Goal: Task Accomplishment & Management: Complete application form

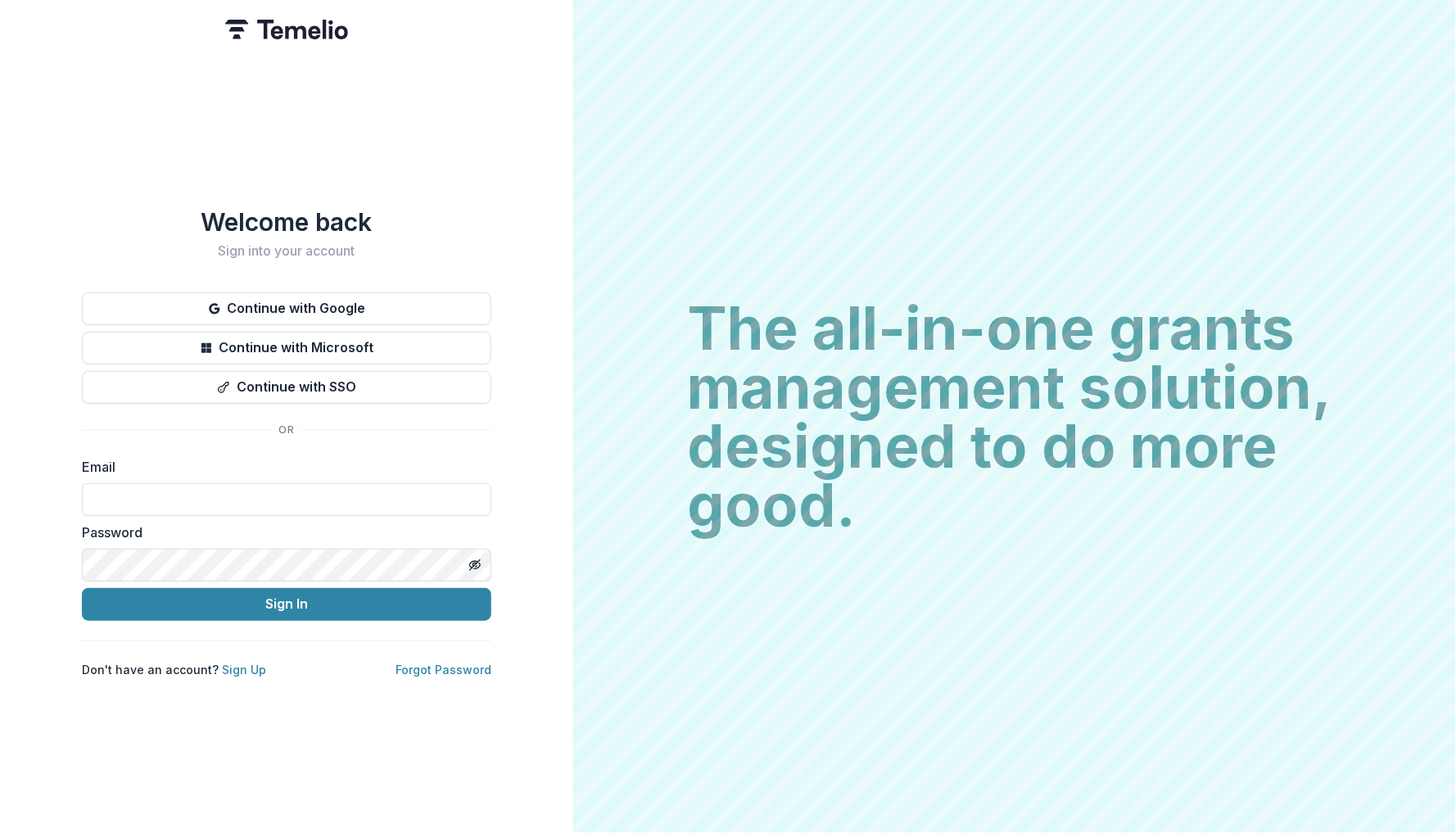
type input "**********"
click at [285, 597] on button "Sign In" at bounding box center [286, 603] width 409 height 33
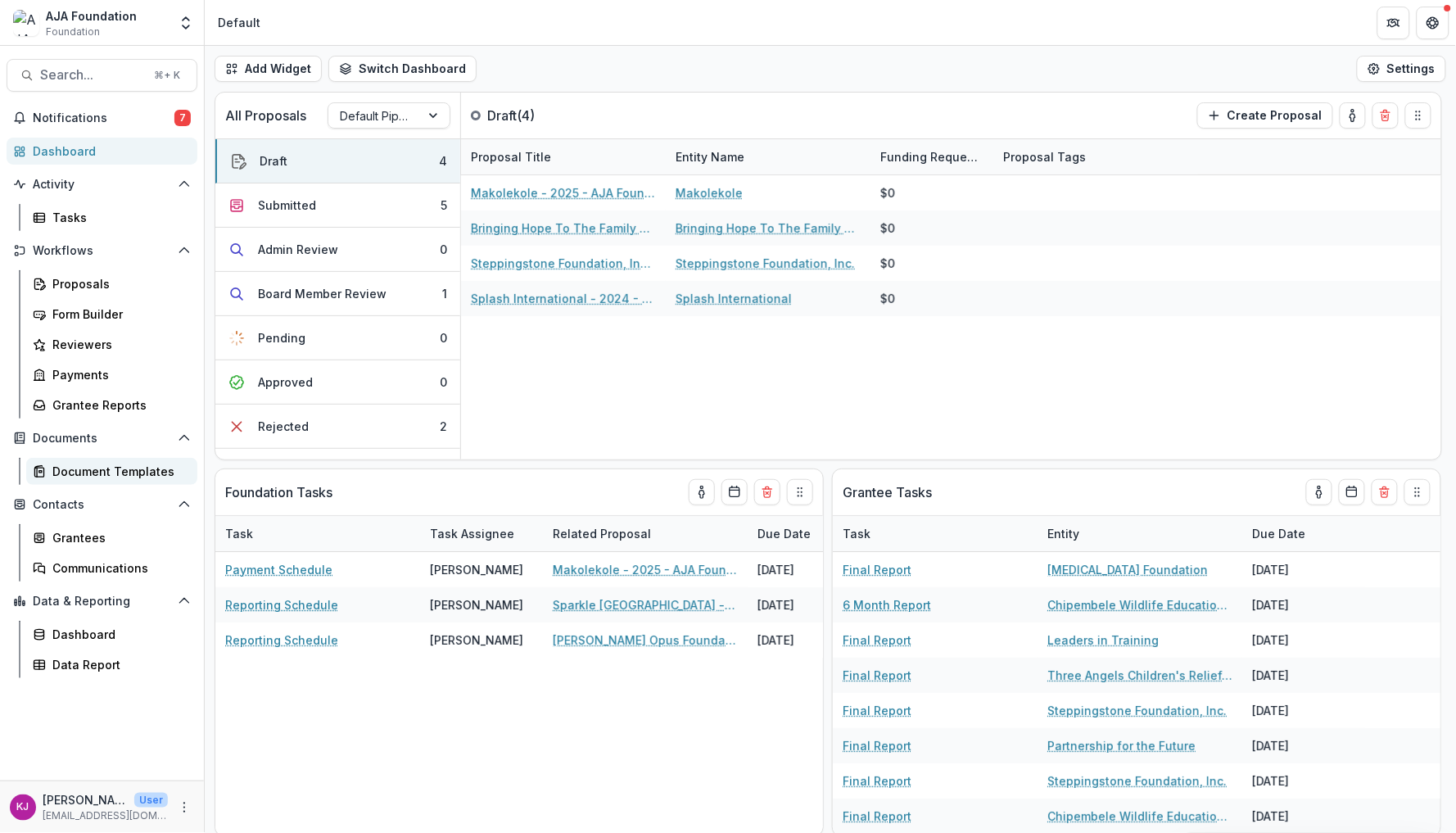
click at [110, 463] on div "Document Templates" at bounding box center [118, 471] width 132 height 17
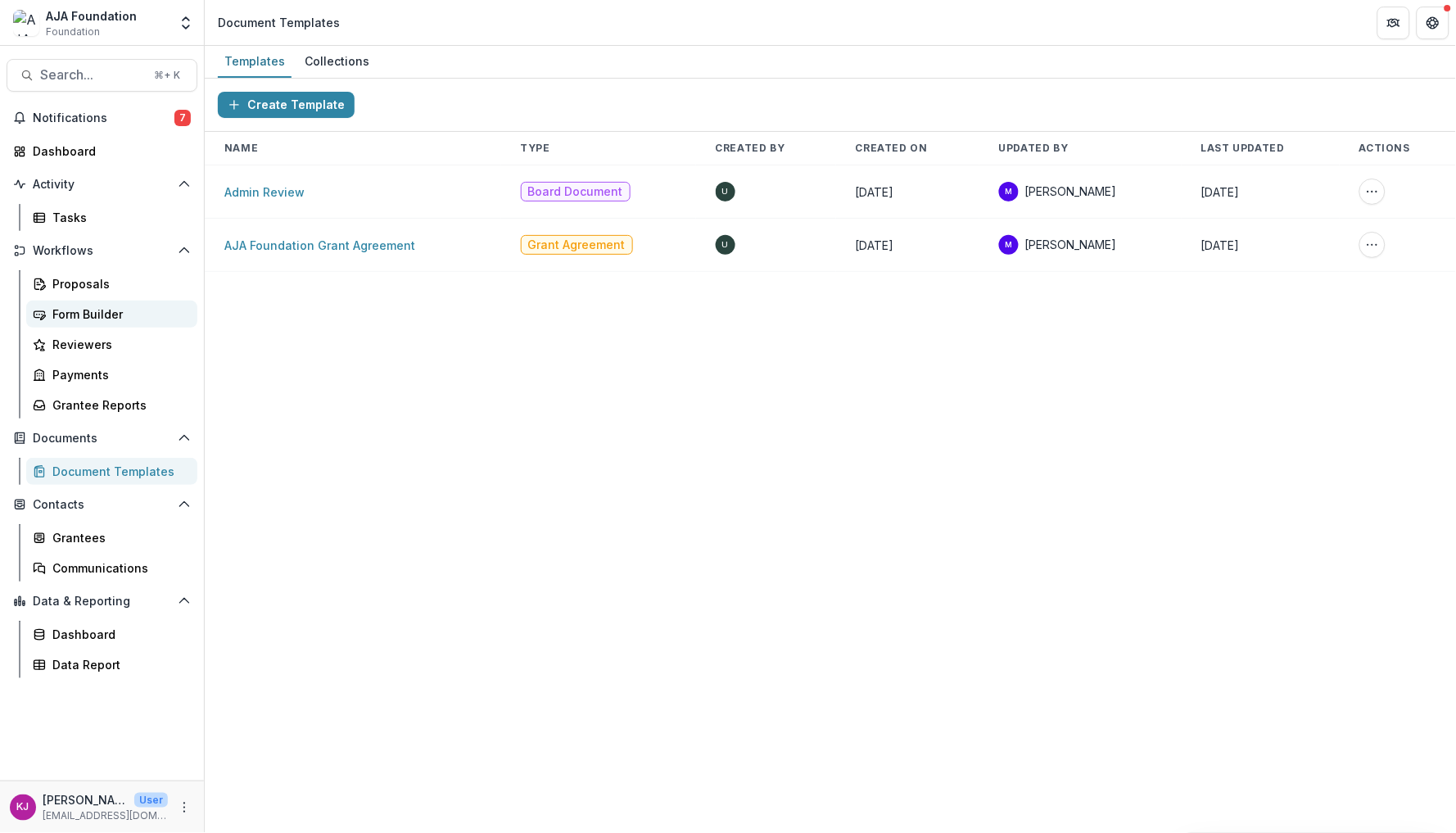
click at [99, 308] on div "Form Builder" at bounding box center [118, 314] width 132 height 17
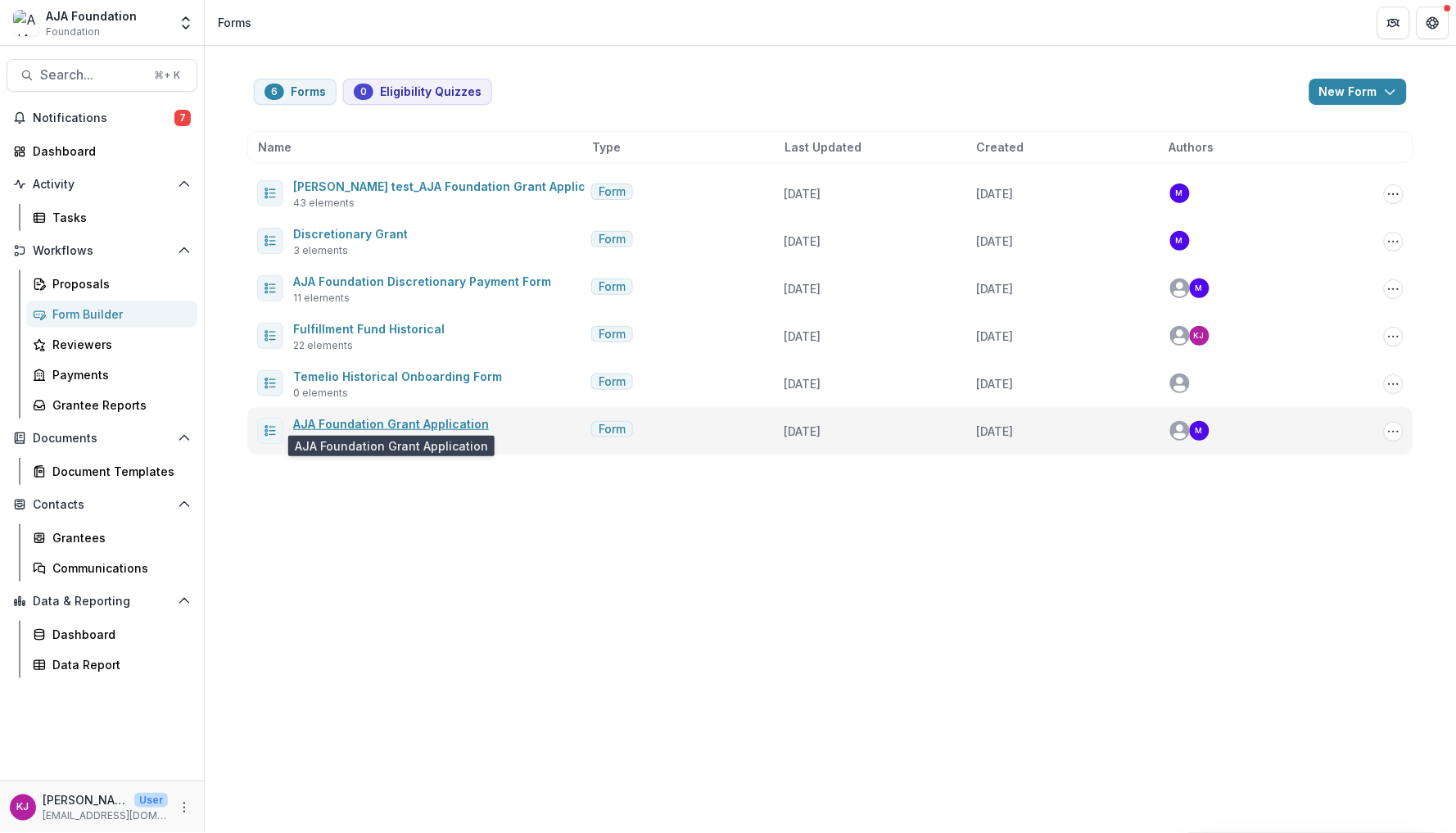
click at [373, 423] on link "AJA Foundation Grant Application" at bounding box center [390, 423] width 196 height 14
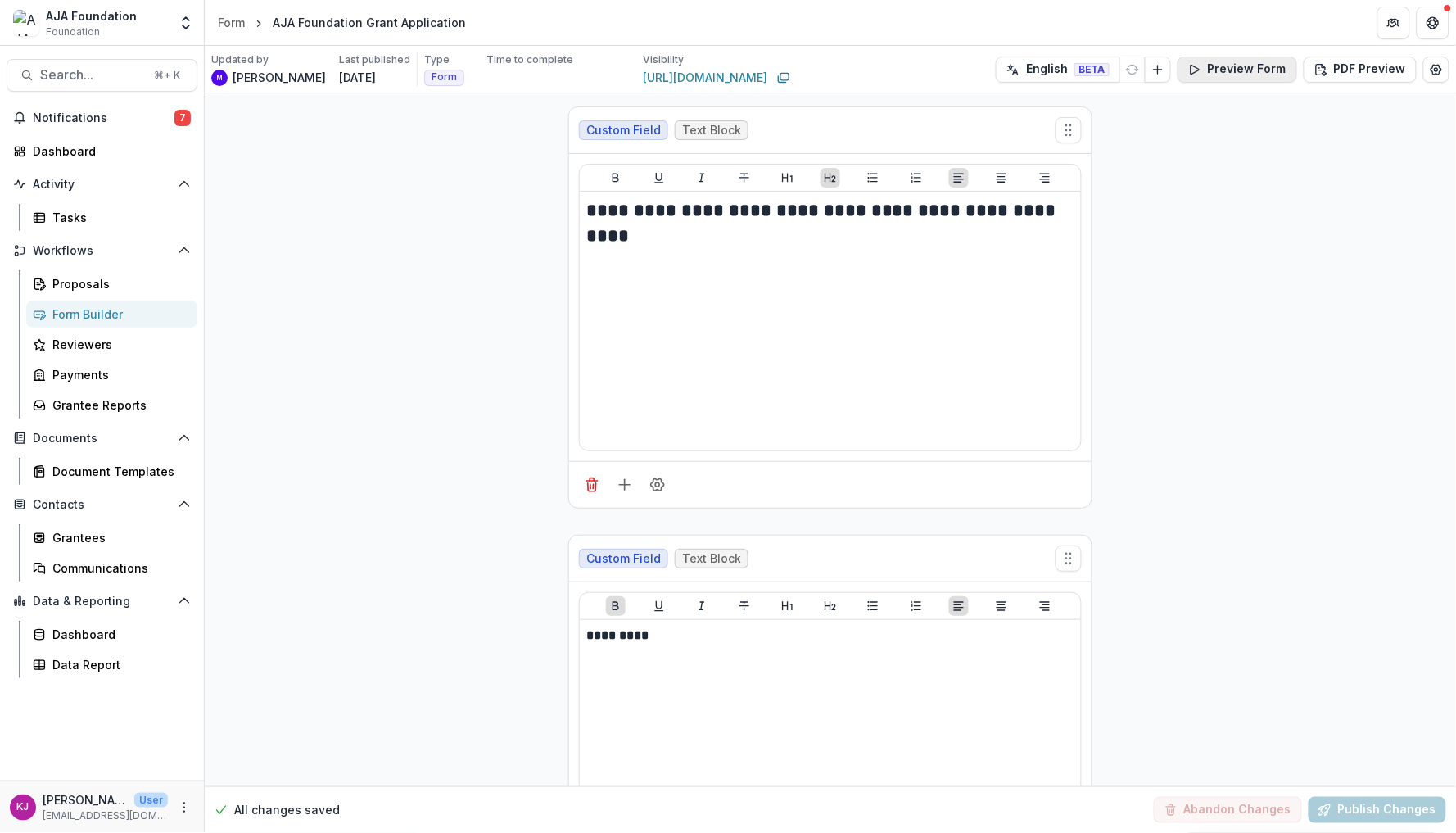
click at [1267, 69] on button "Preview Form" at bounding box center [1238, 70] width 120 height 26
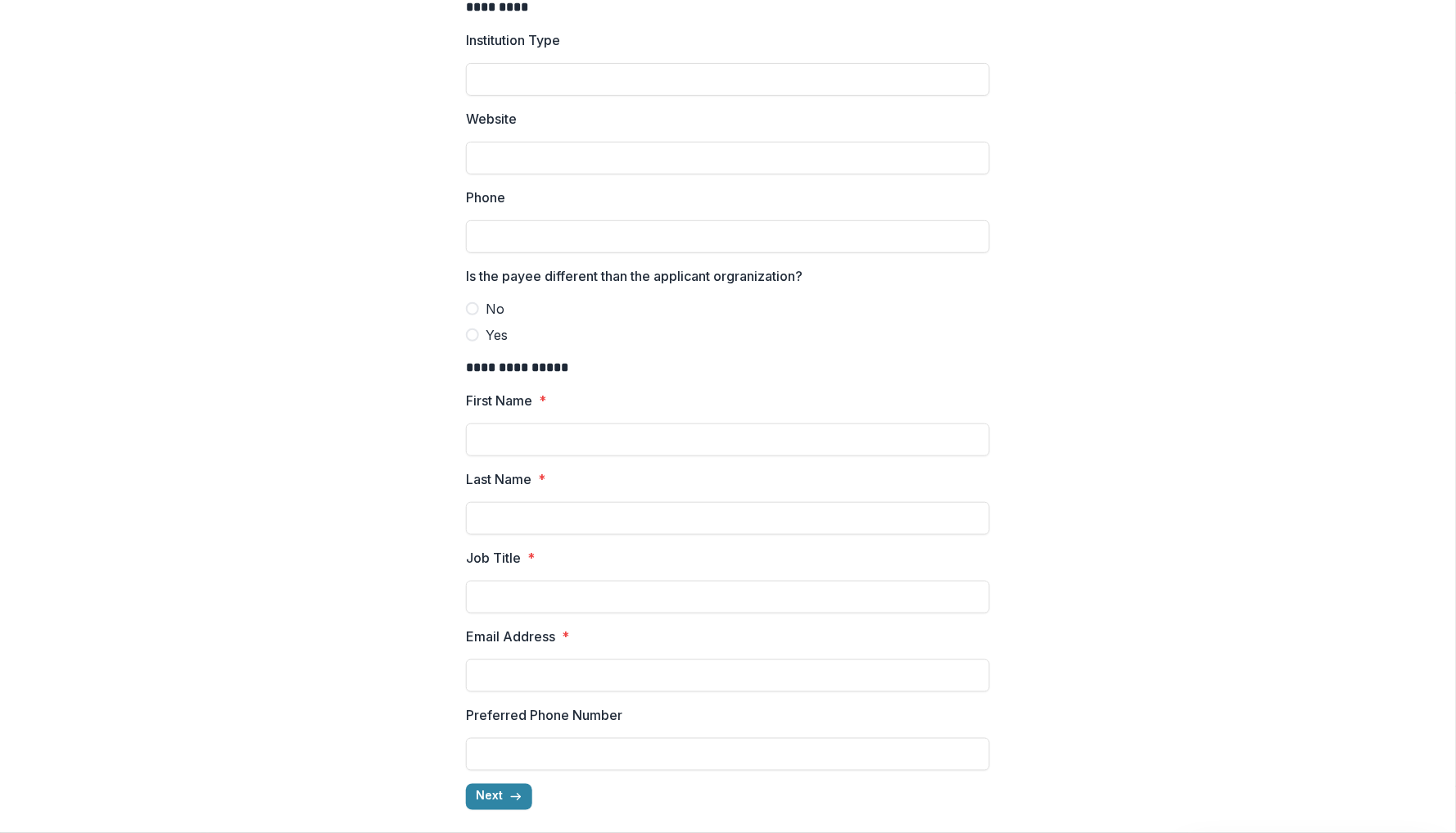
scroll to position [114, 0]
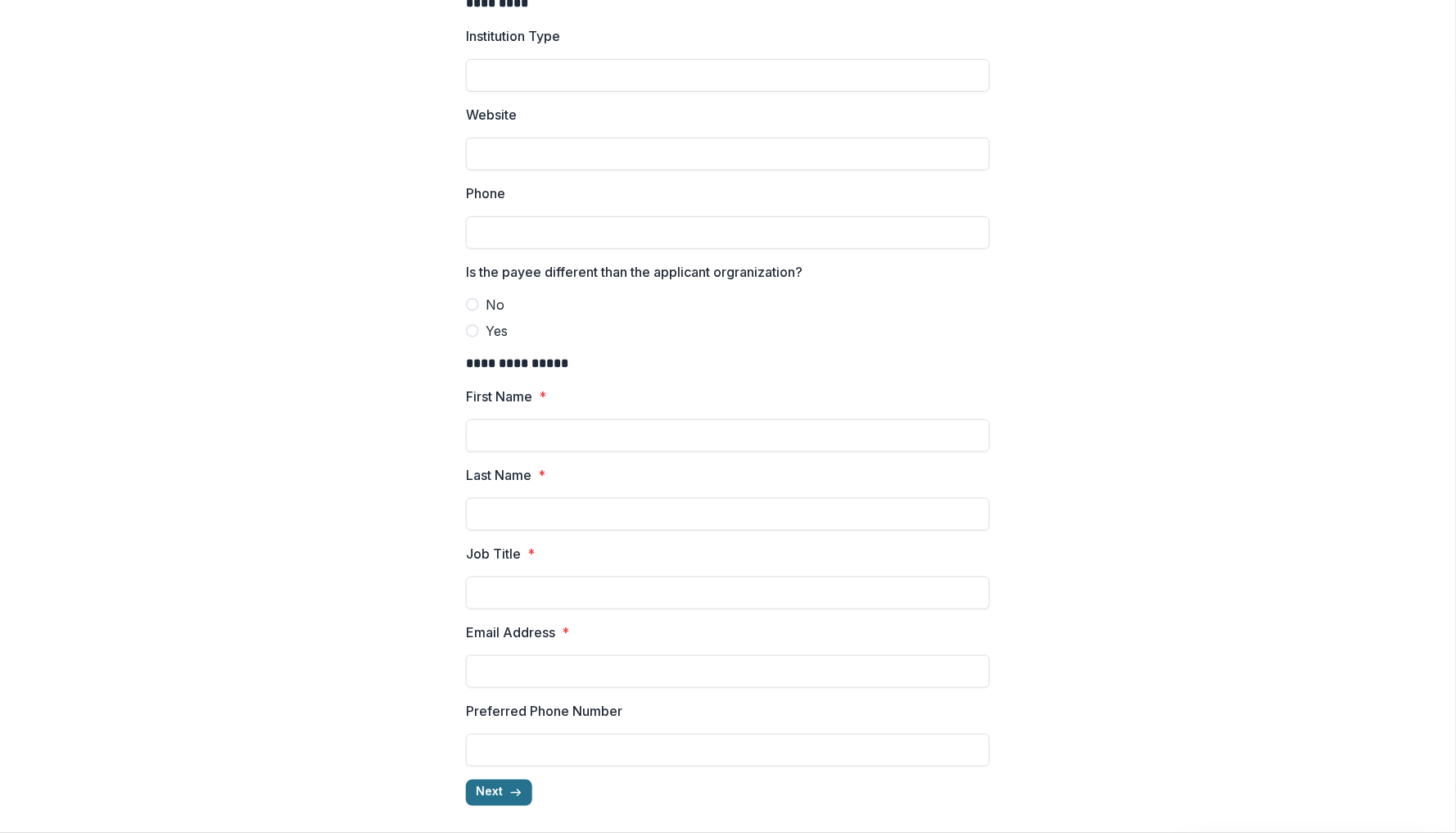
click at [505, 794] on button "Next" at bounding box center [498, 792] width 66 height 26
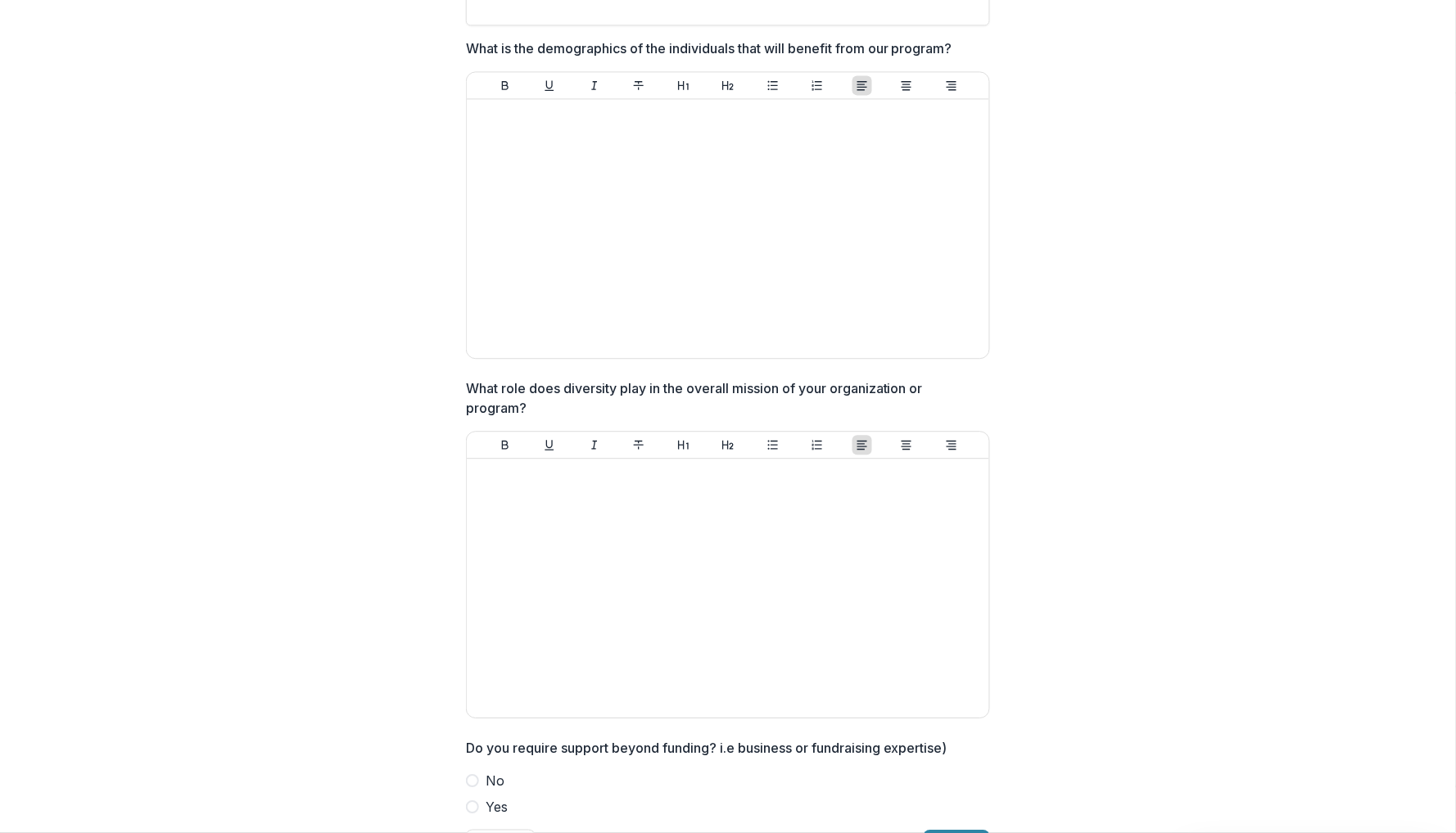
scroll to position [1056, 0]
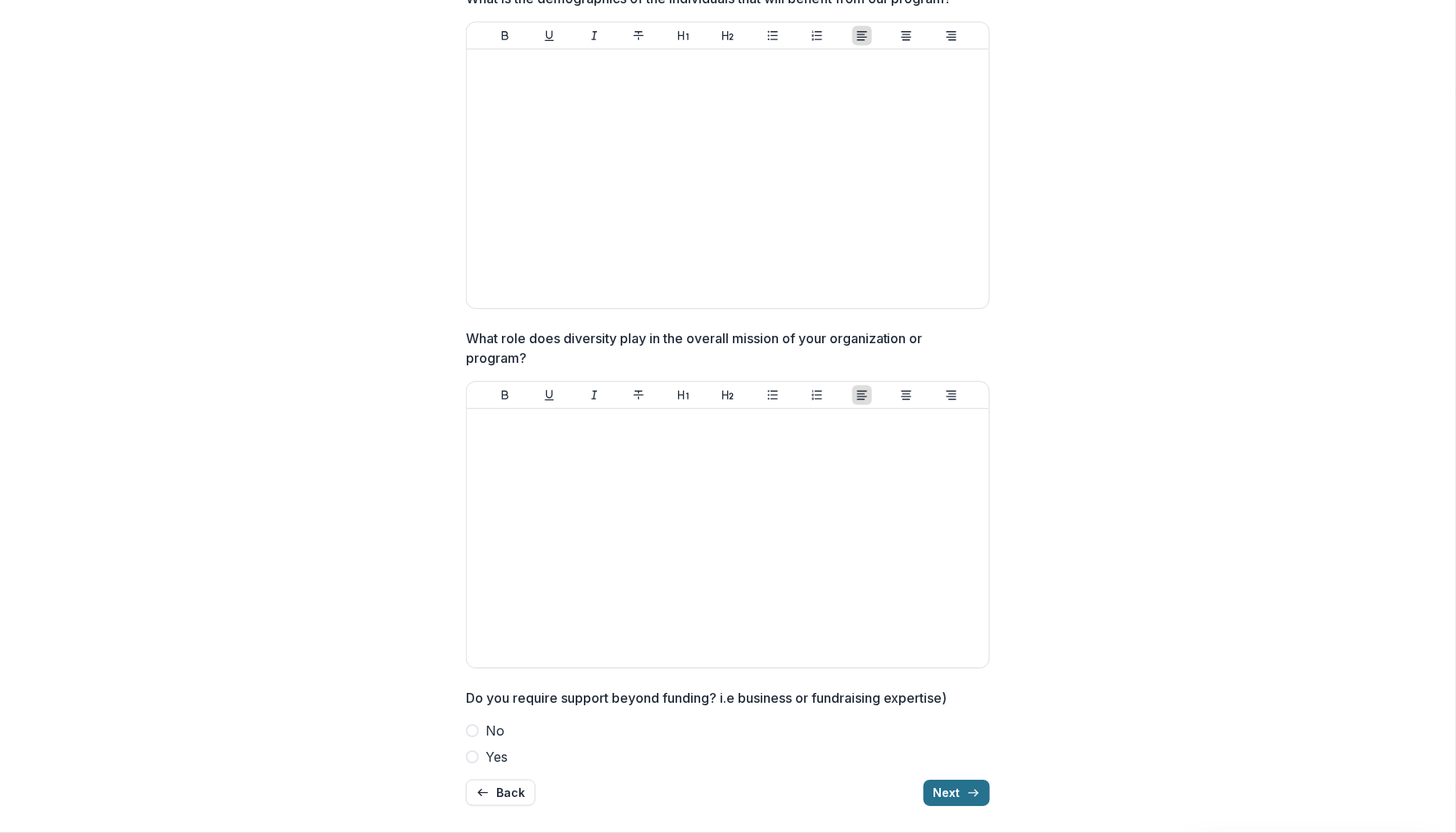
click at [951, 788] on button "Next" at bounding box center [957, 792] width 66 height 26
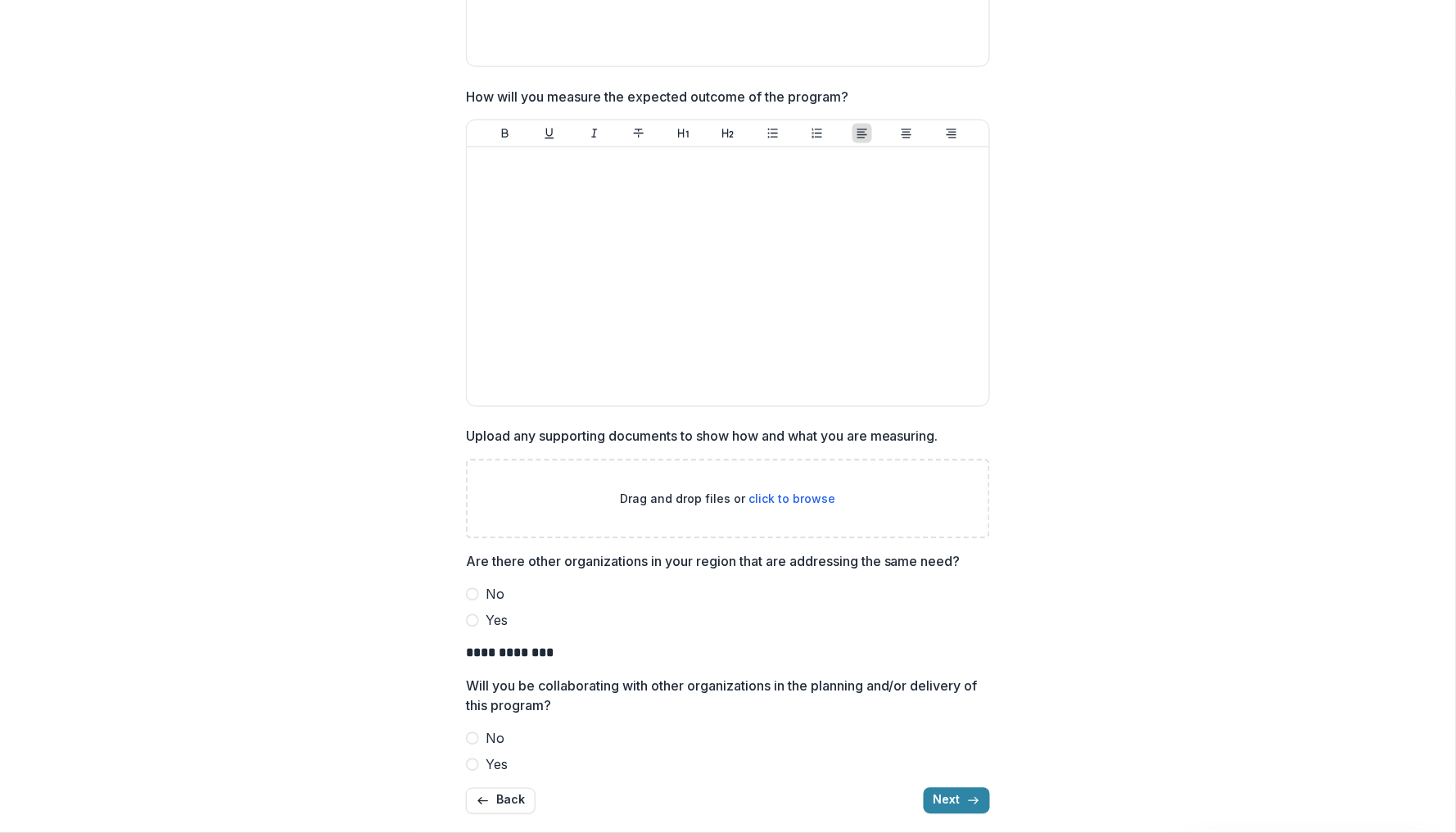
scroll to position [708, 0]
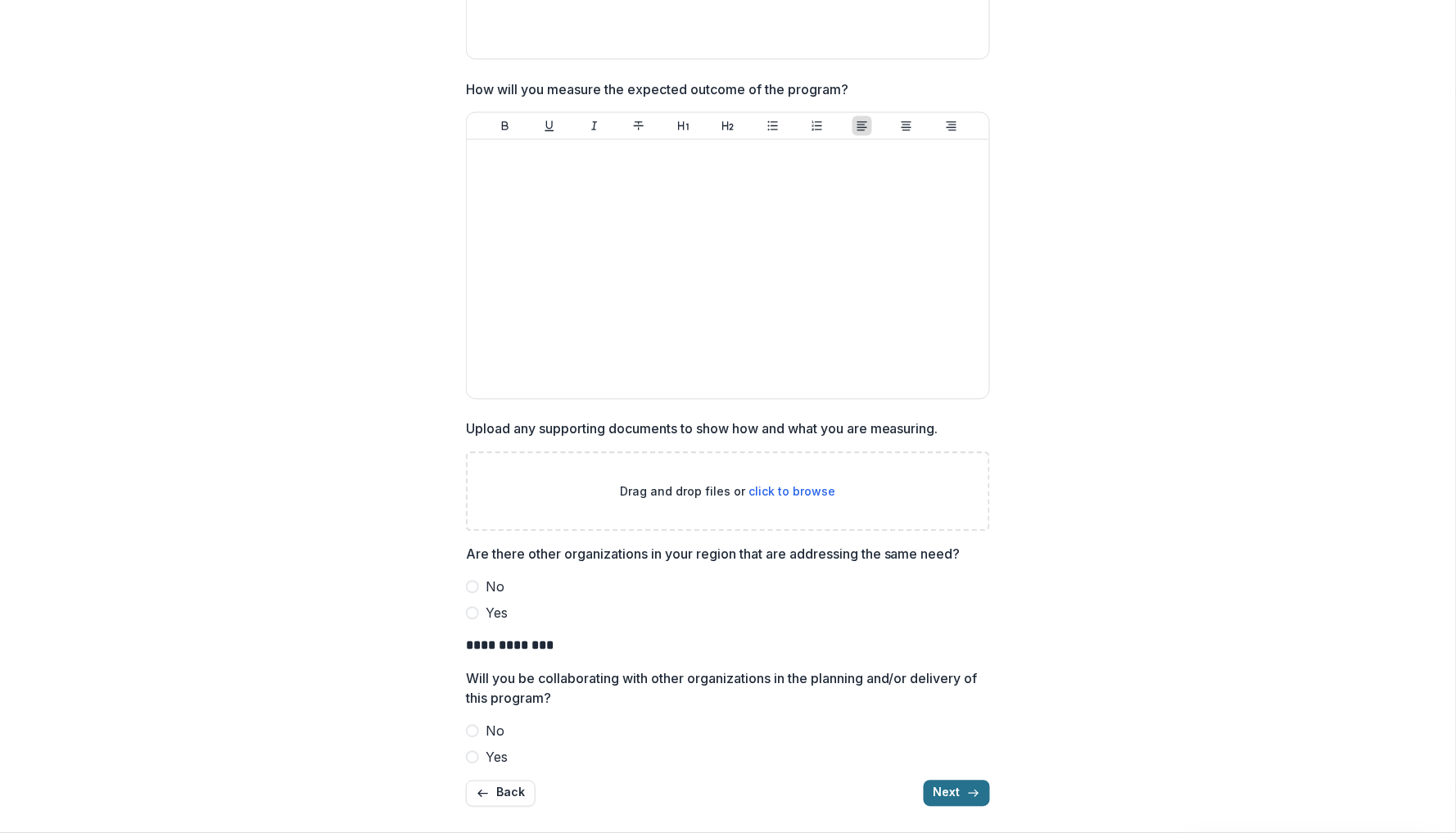
click at [957, 781] on button "Next" at bounding box center [957, 793] width 66 height 26
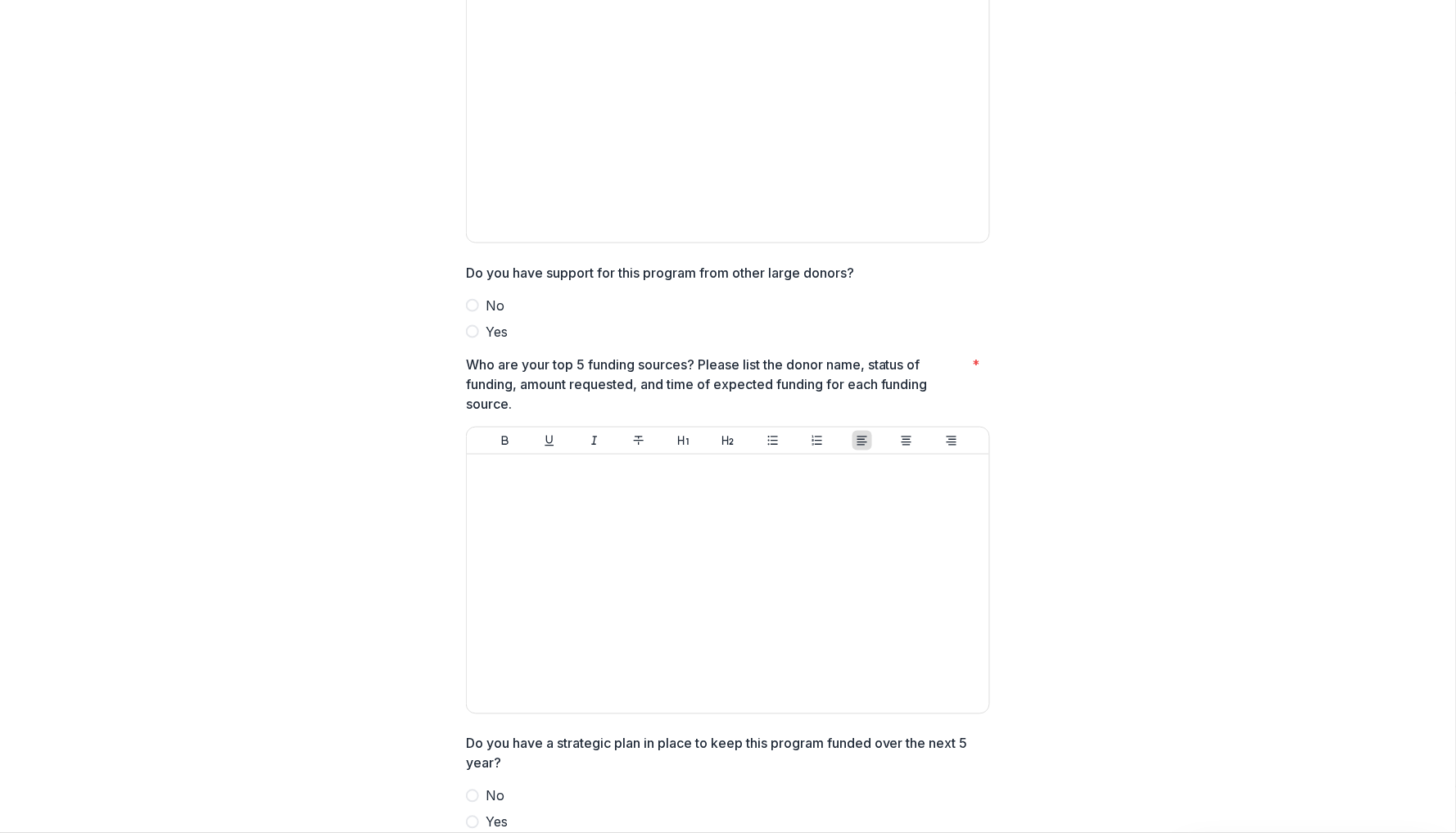
scroll to position [421, 0]
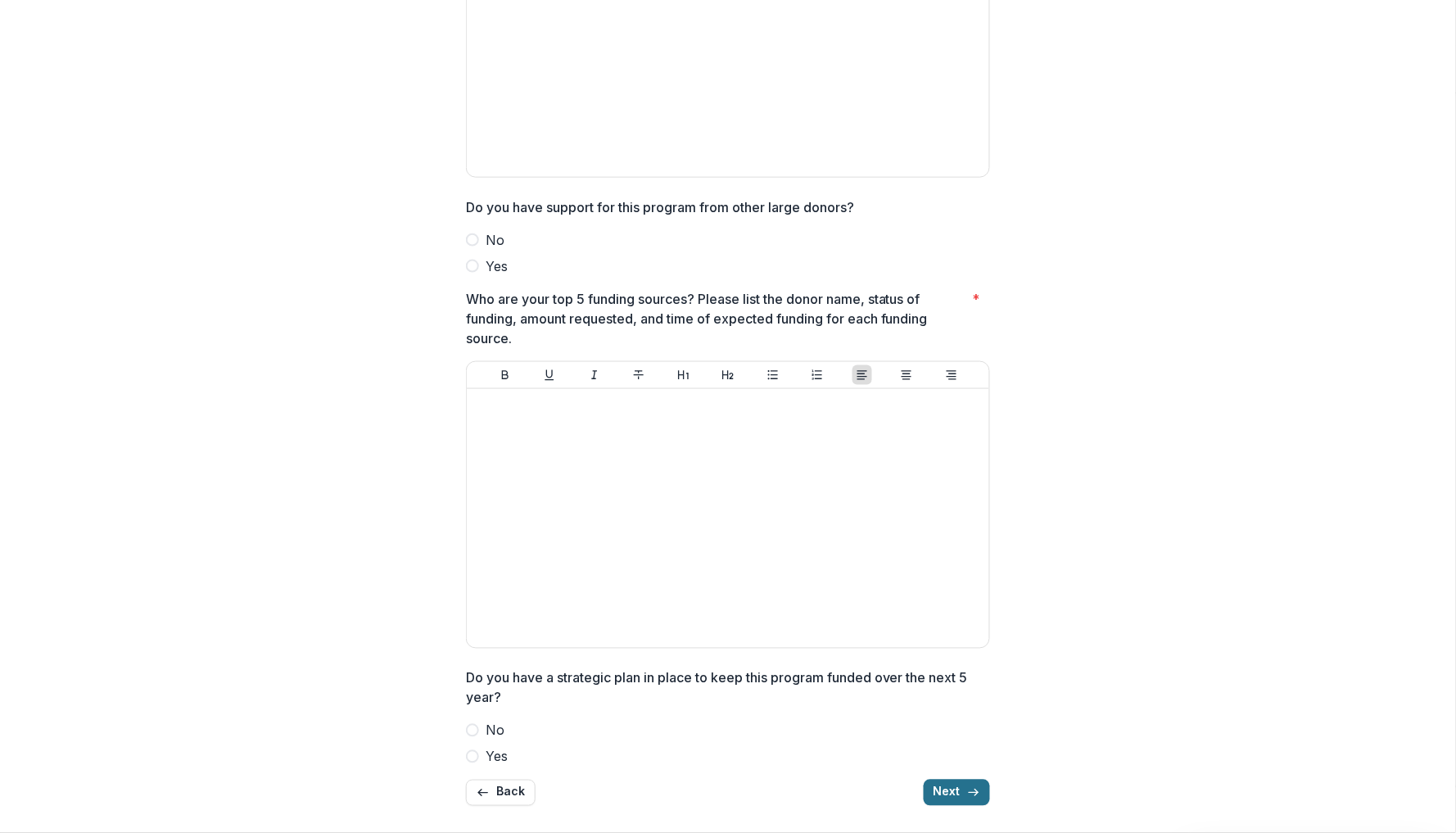
click at [963, 782] on button "Next" at bounding box center [957, 792] width 66 height 26
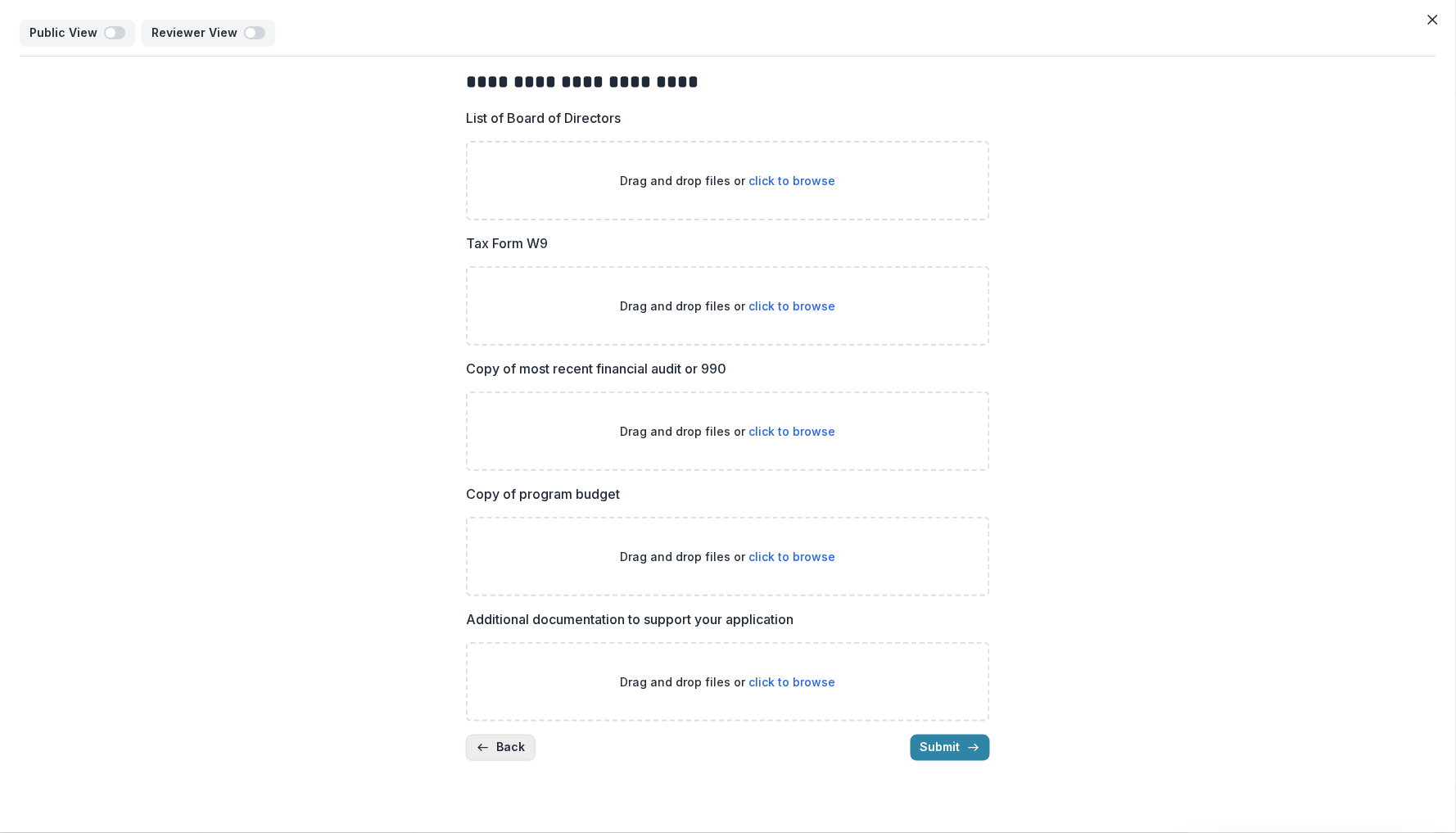
click at [490, 734] on button "Back" at bounding box center [500, 747] width 70 height 26
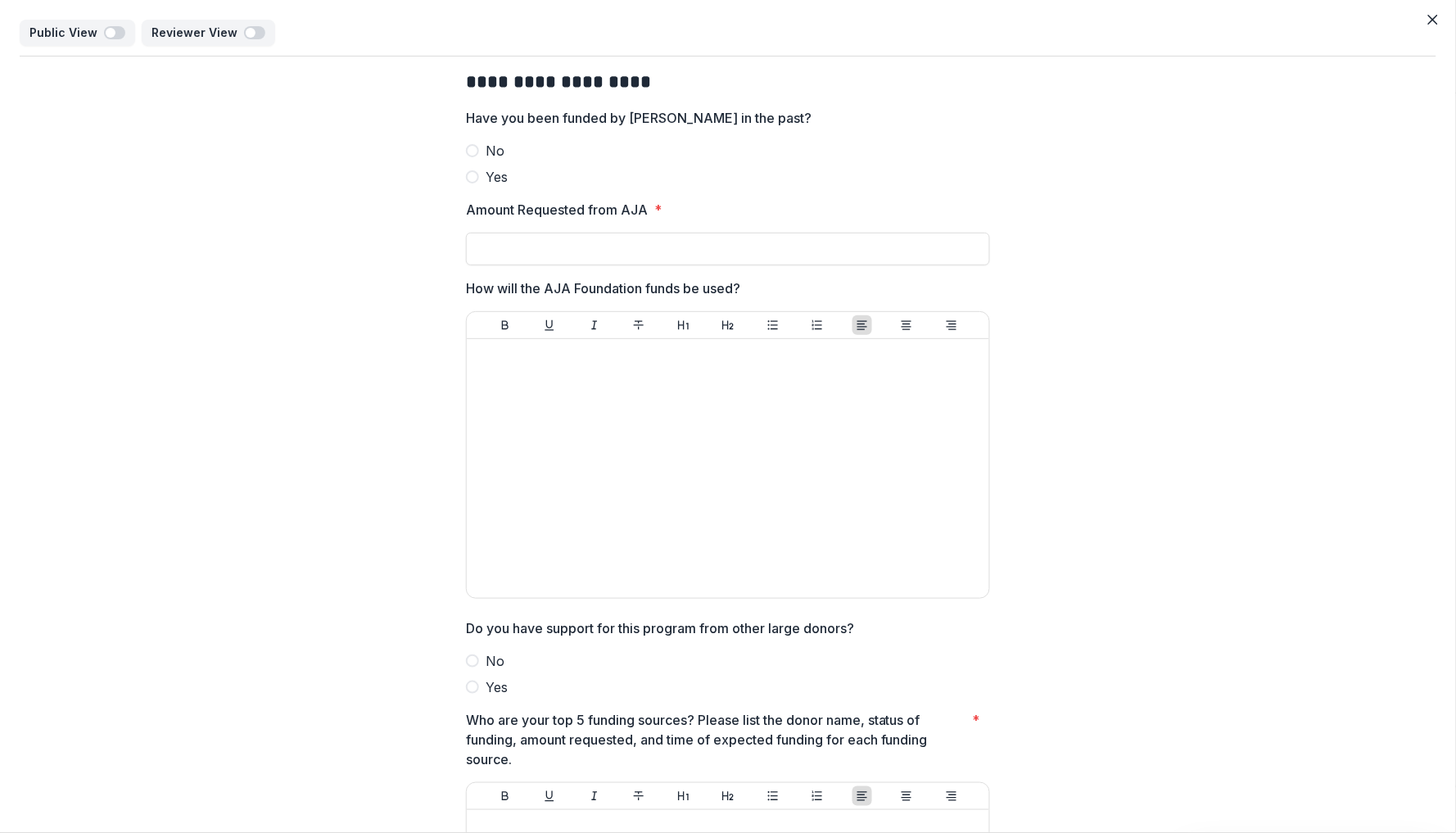
scroll to position [421, 0]
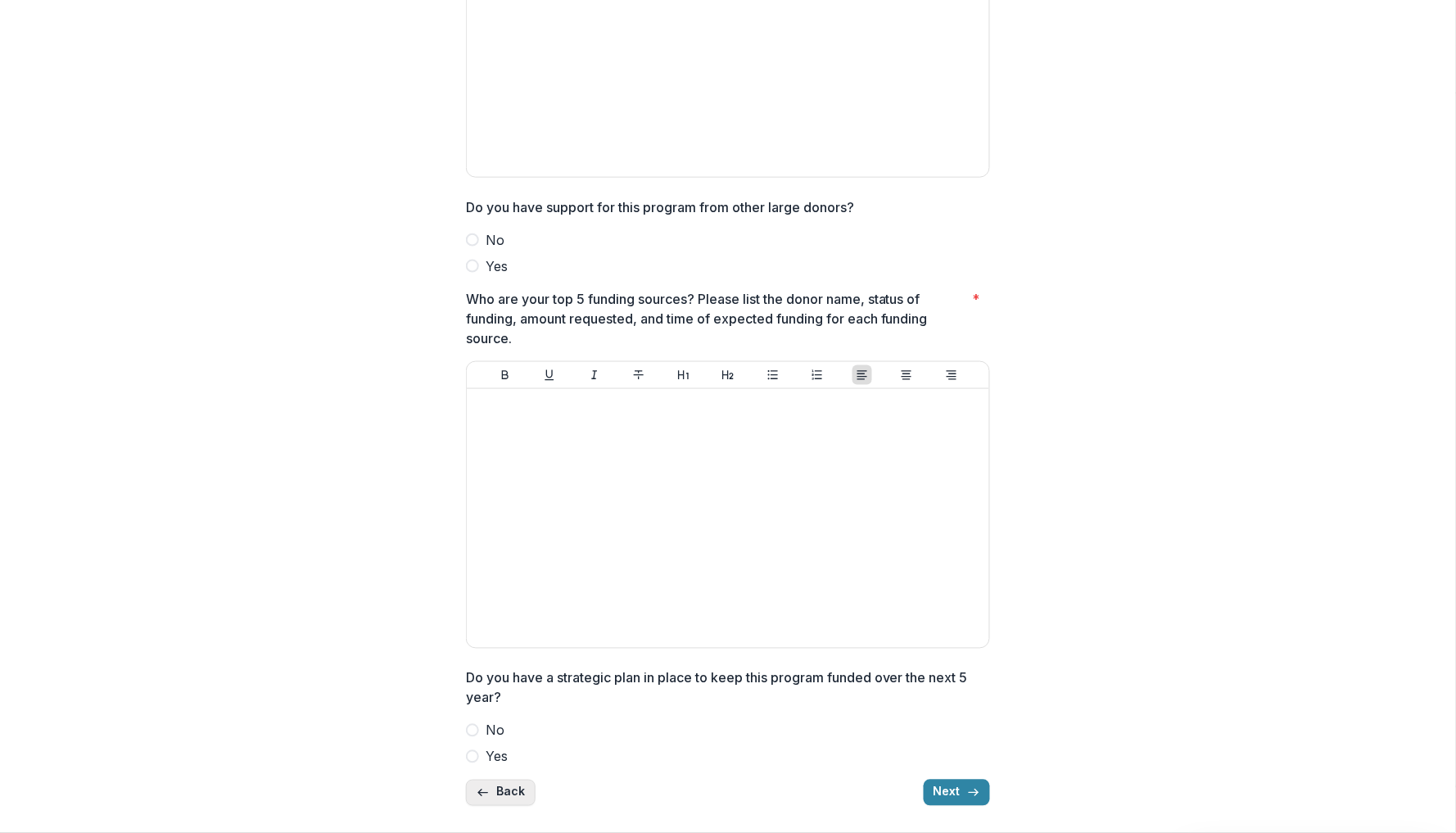
click at [496, 786] on button "Back" at bounding box center [500, 792] width 70 height 26
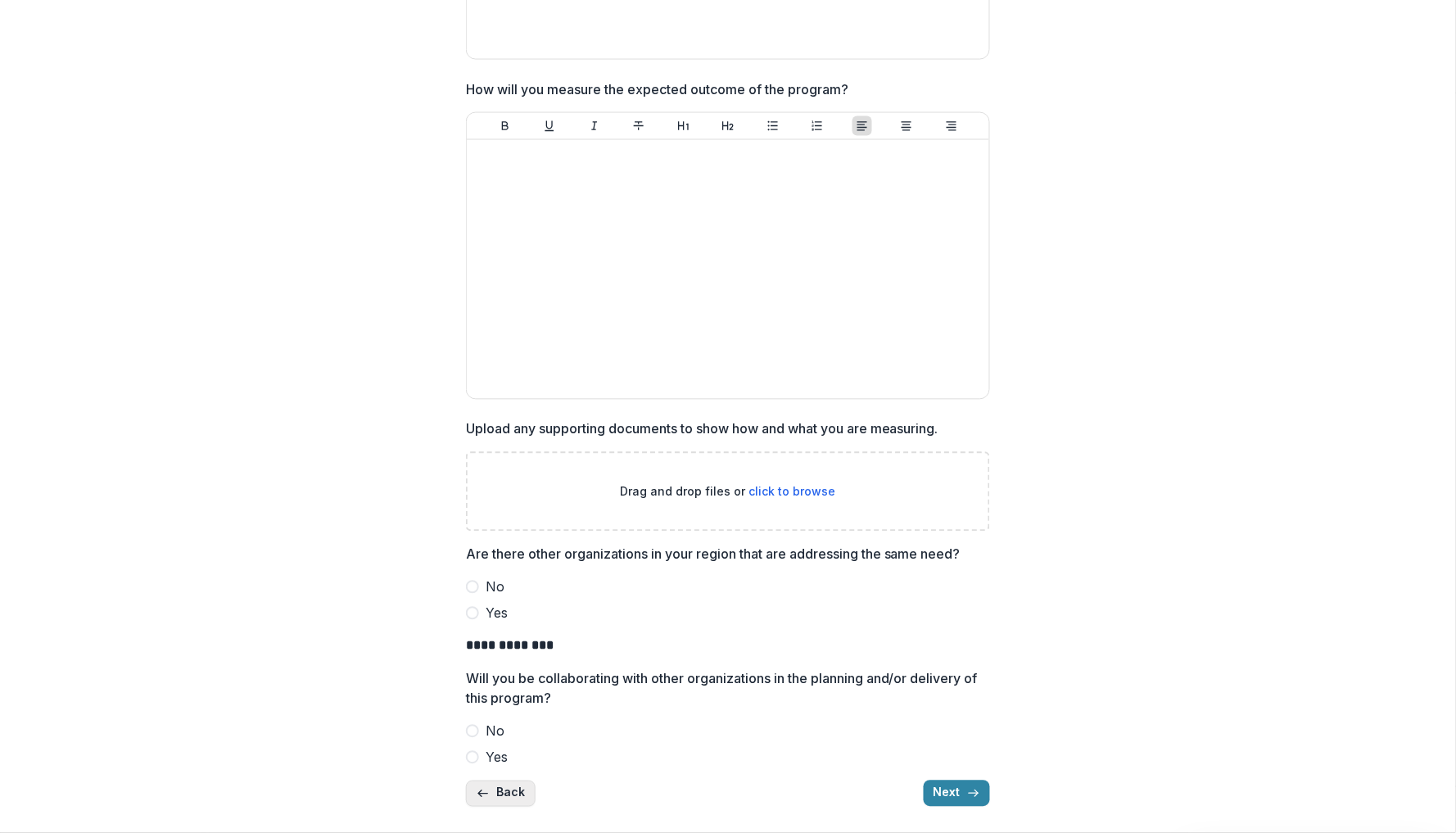
click at [496, 785] on button "Back" at bounding box center [500, 793] width 70 height 26
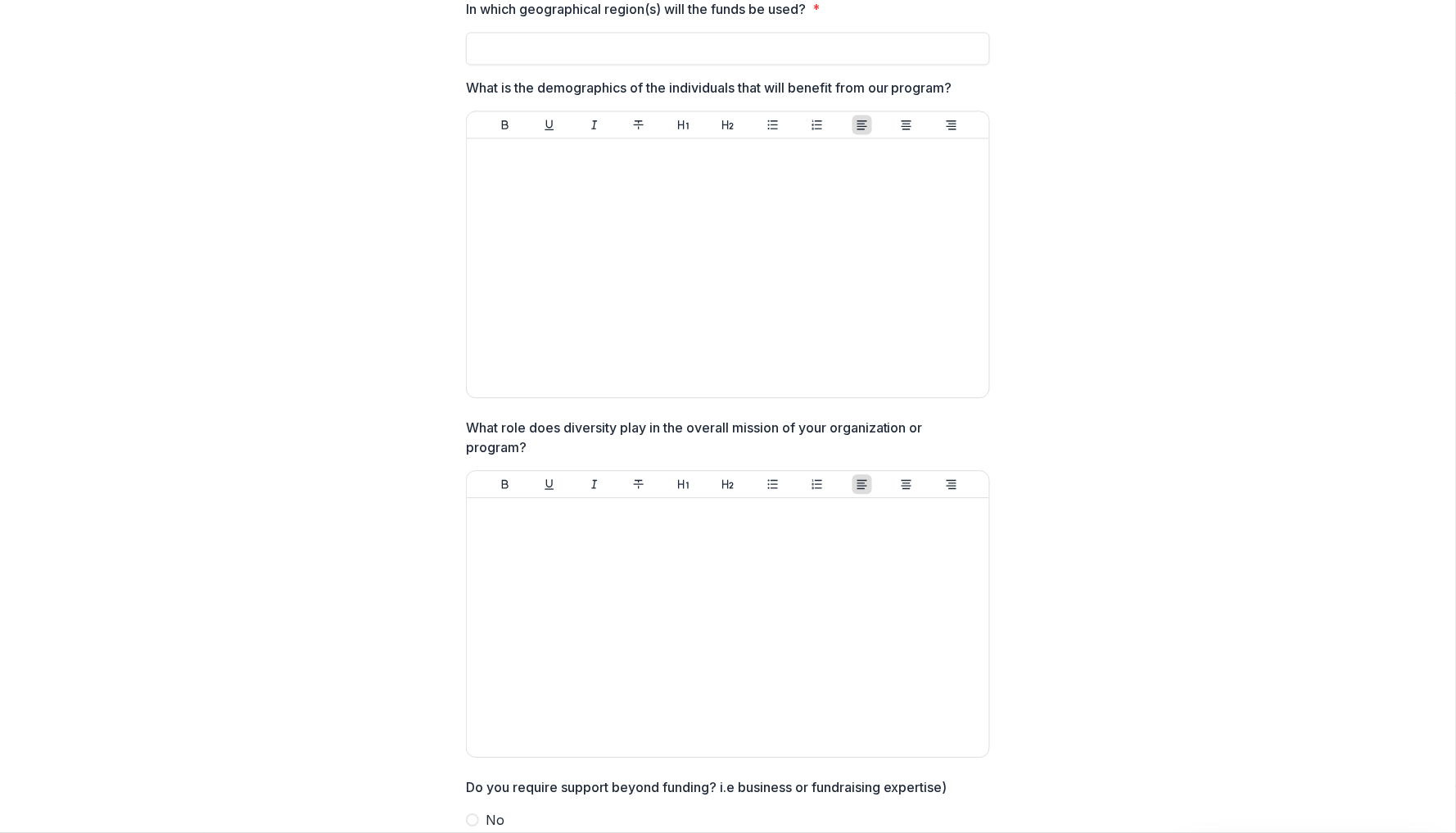
scroll to position [1056, 0]
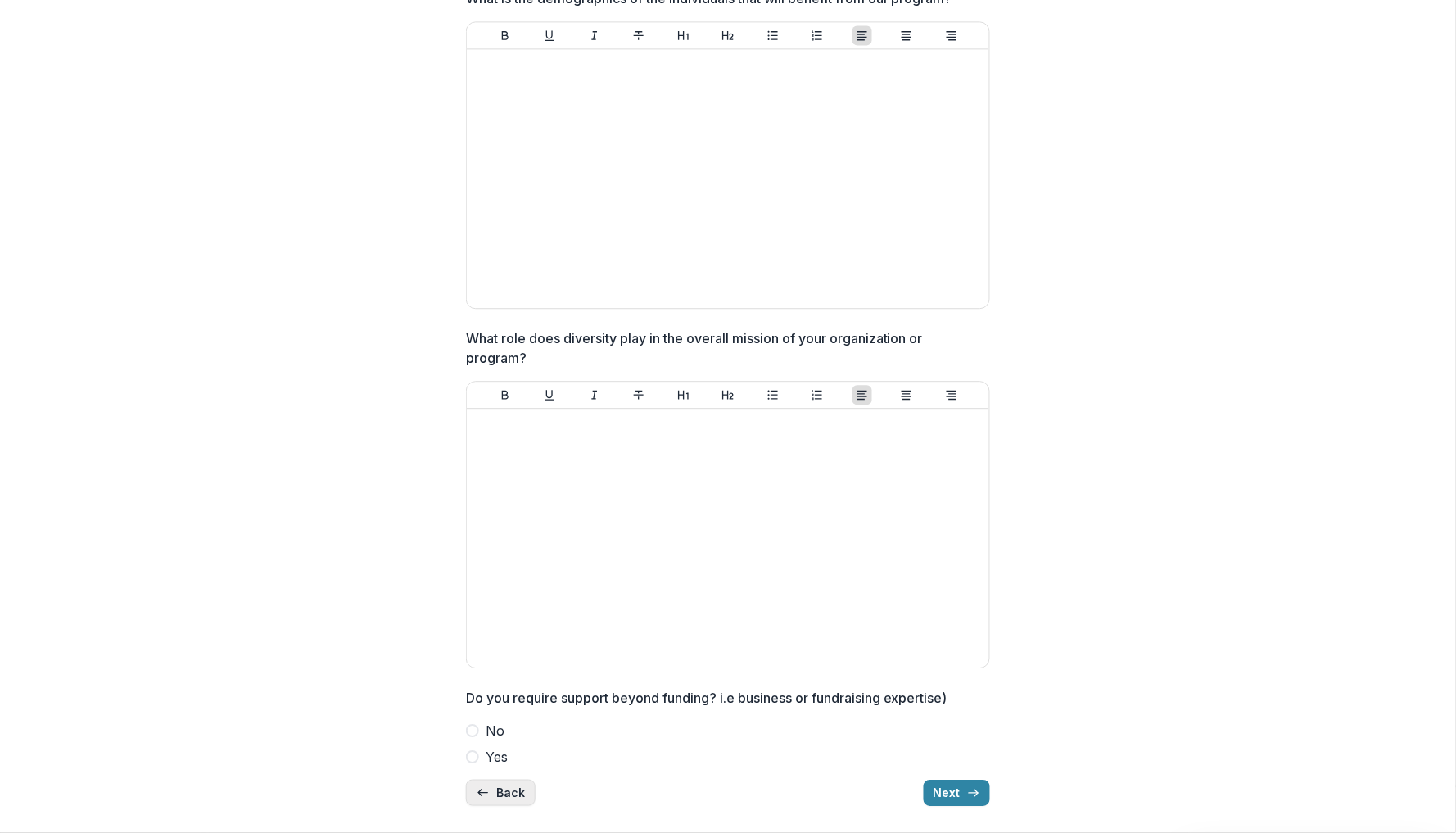
click at [503, 787] on button "Back" at bounding box center [500, 792] width 70 height 26
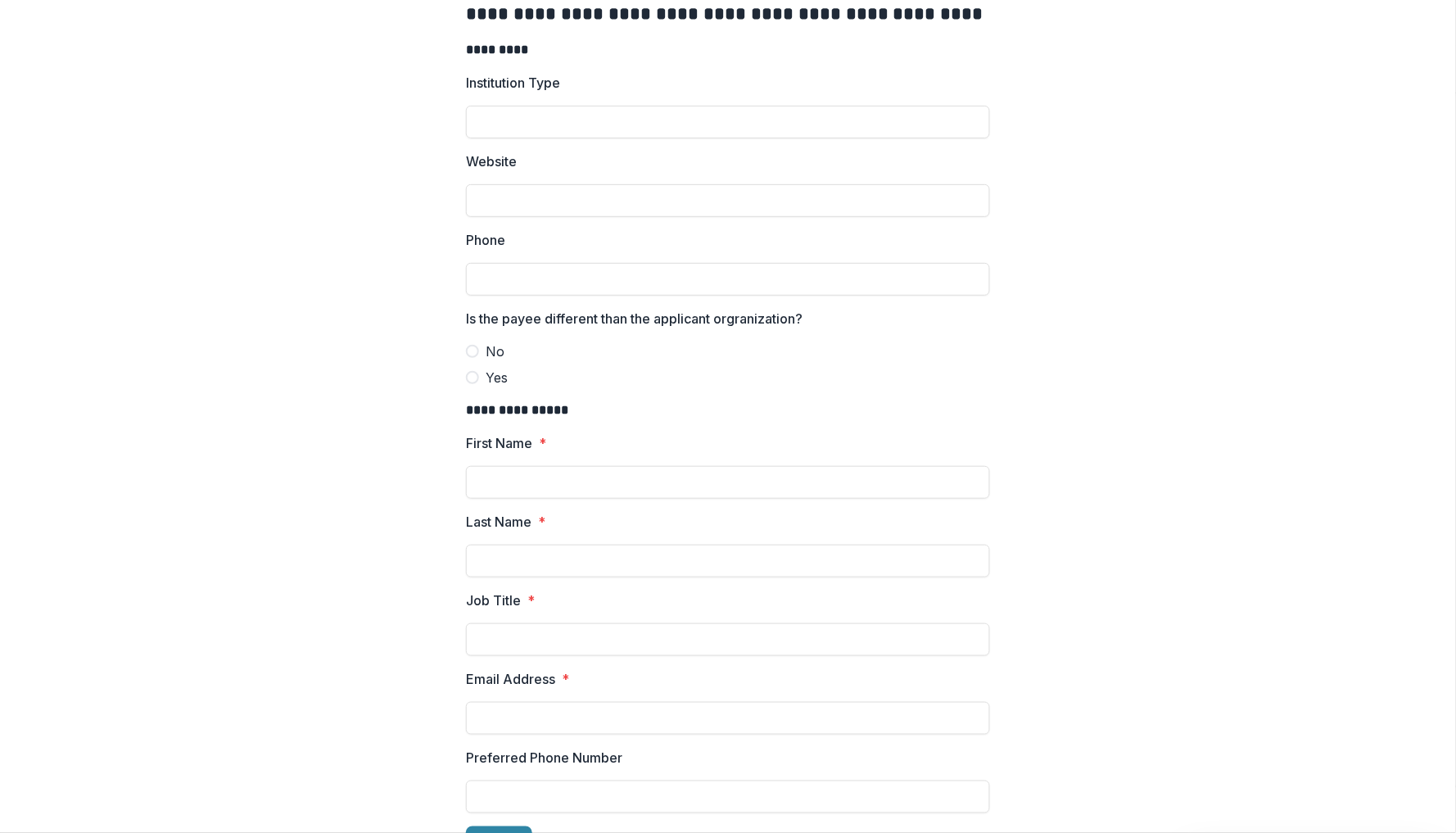
scroll to position [114, 0]
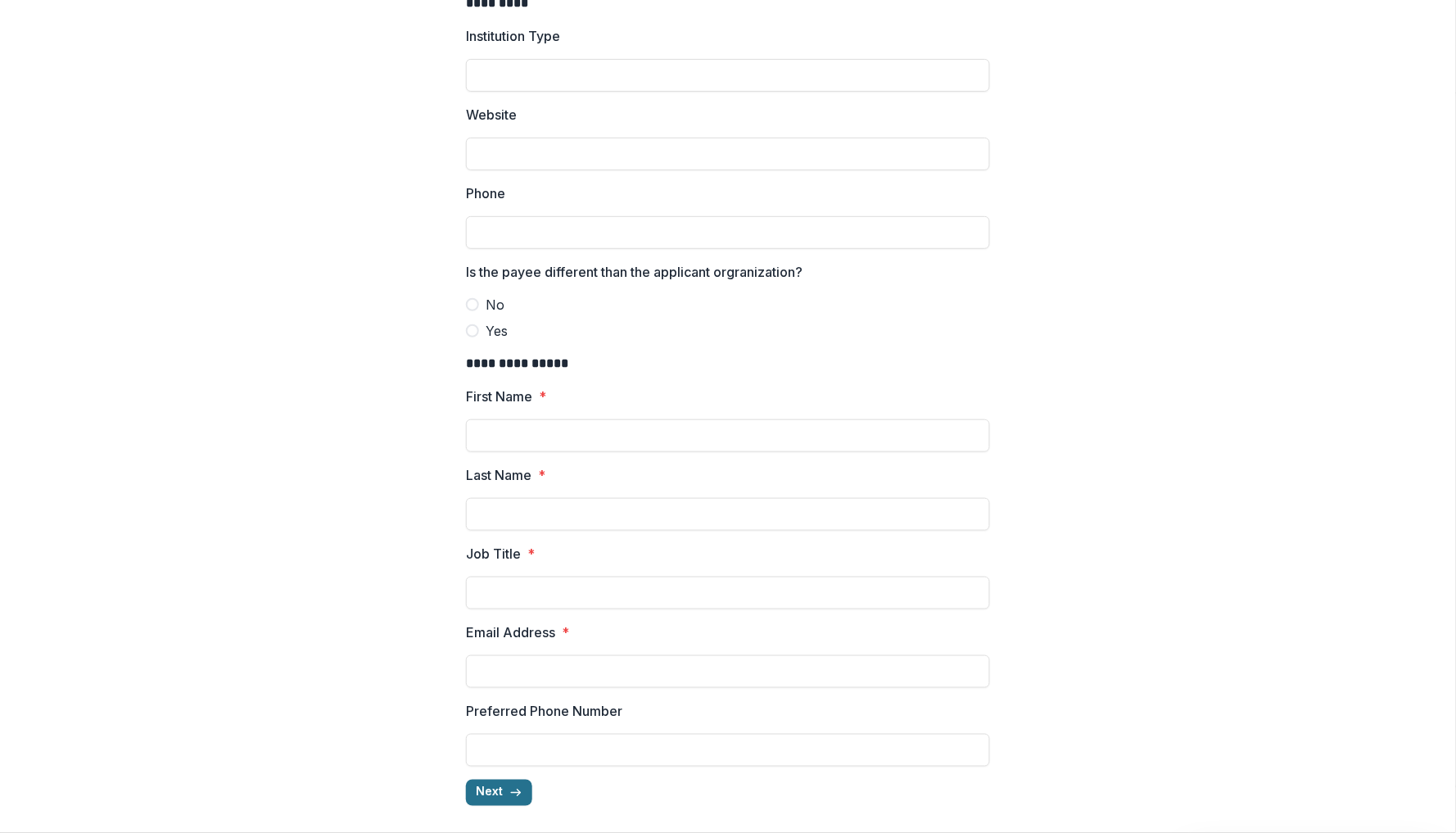
click at [497, 779] on button "Next" at bounding box center [498, 792] width 66 height 26
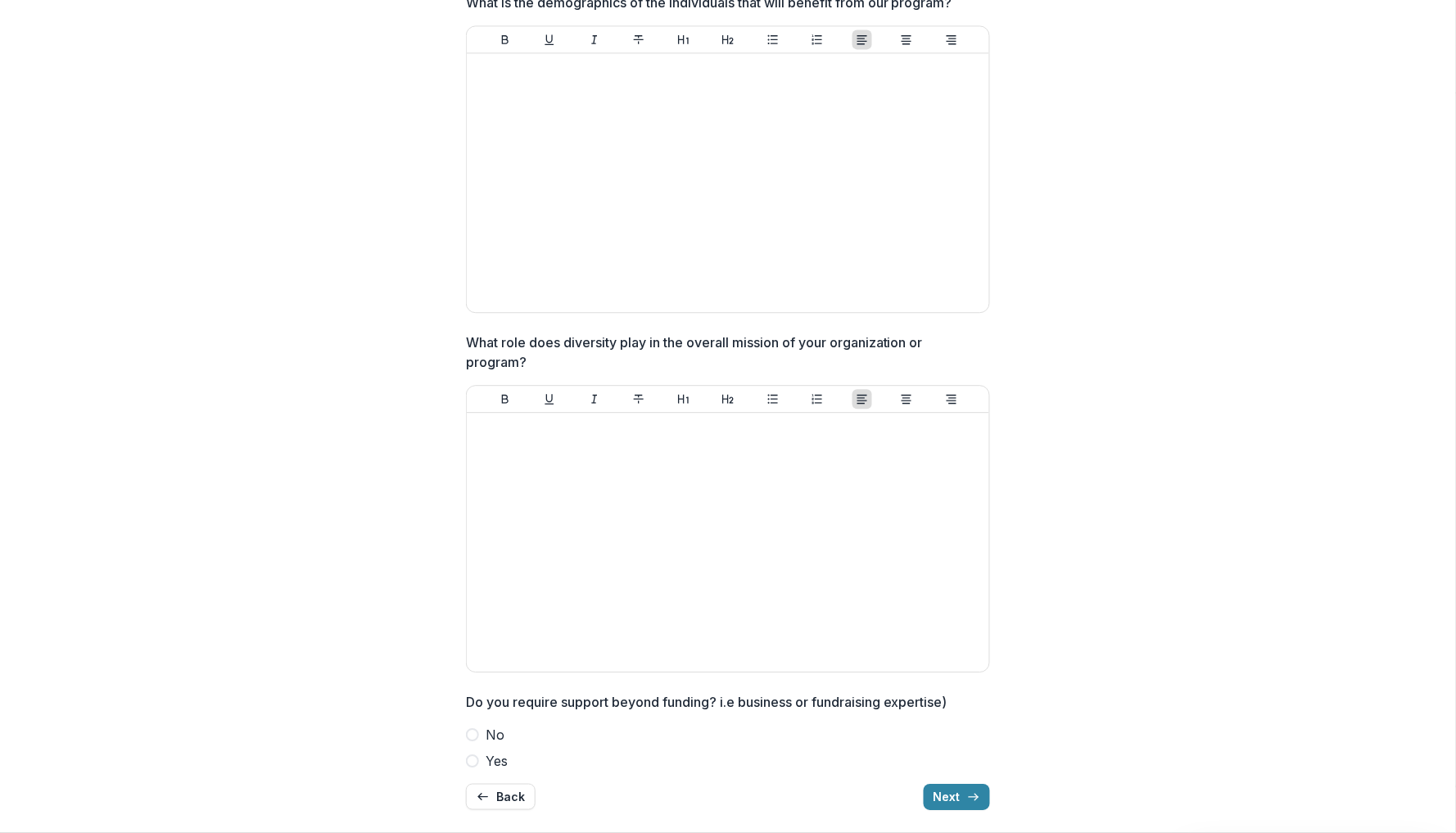
scroll to position [1056, 0]
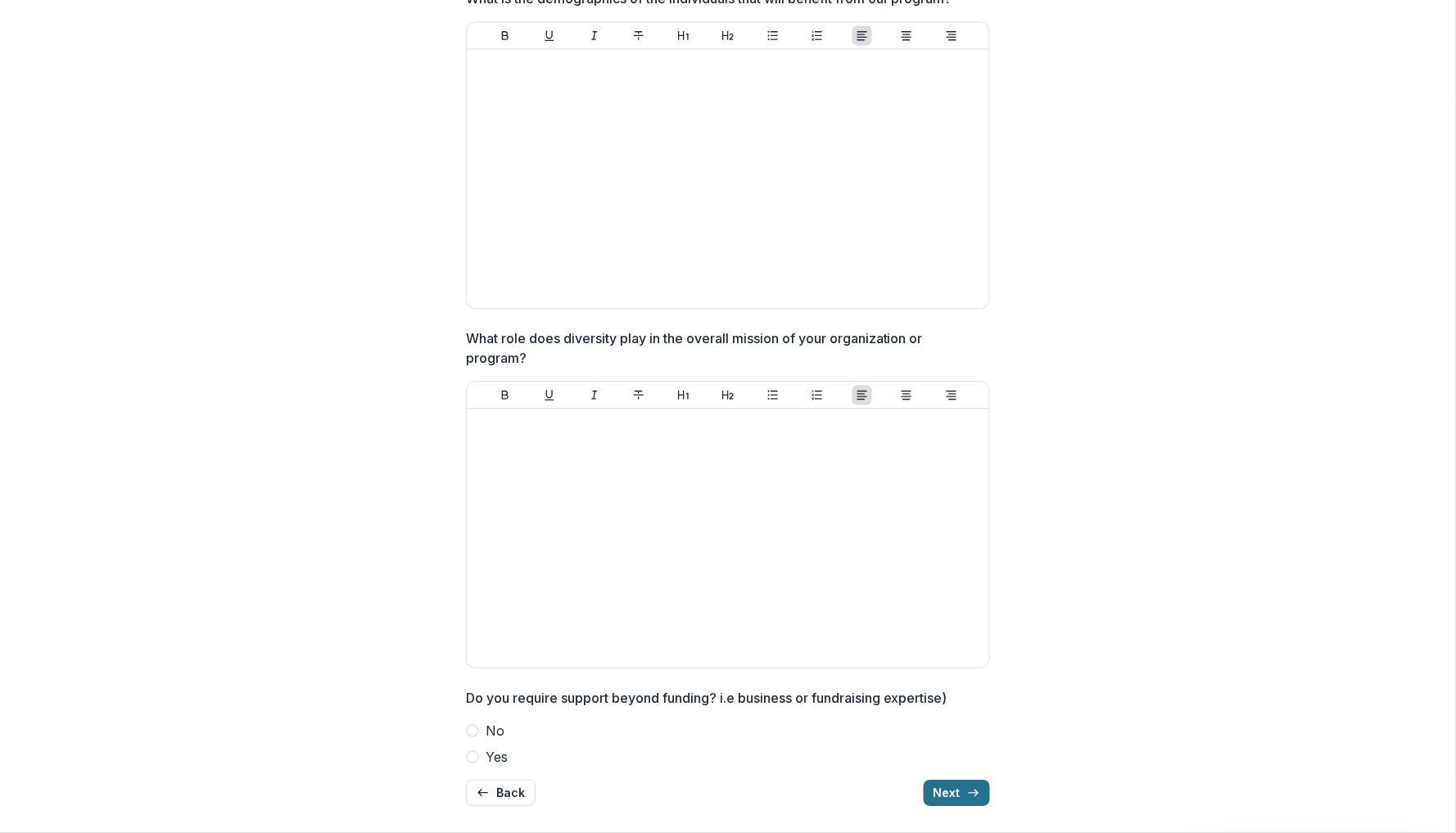
click at [953, 792] on button "Next" at bounding box center [957, 792] width 66 height 26
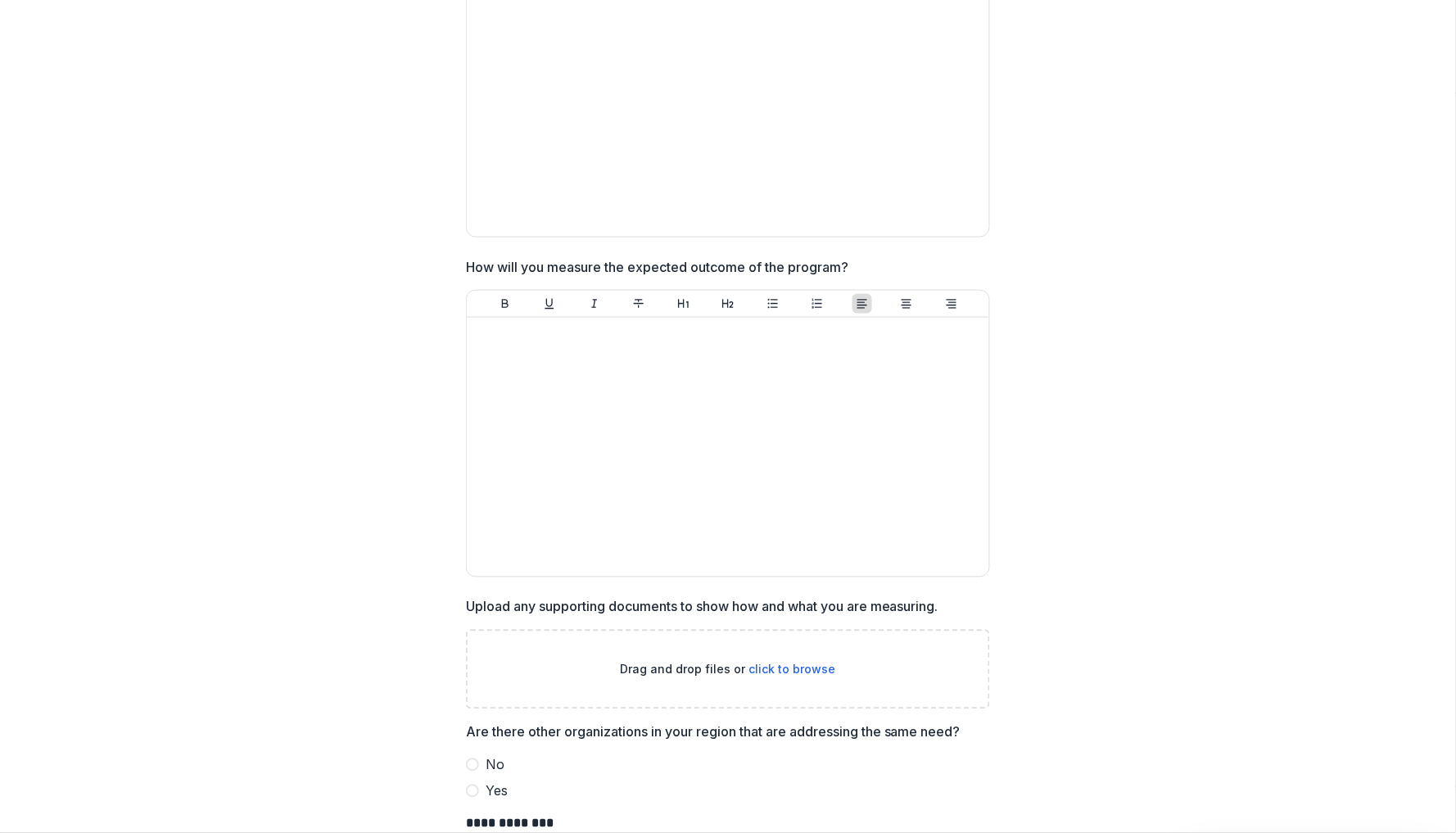
scroll to position [708, 0]
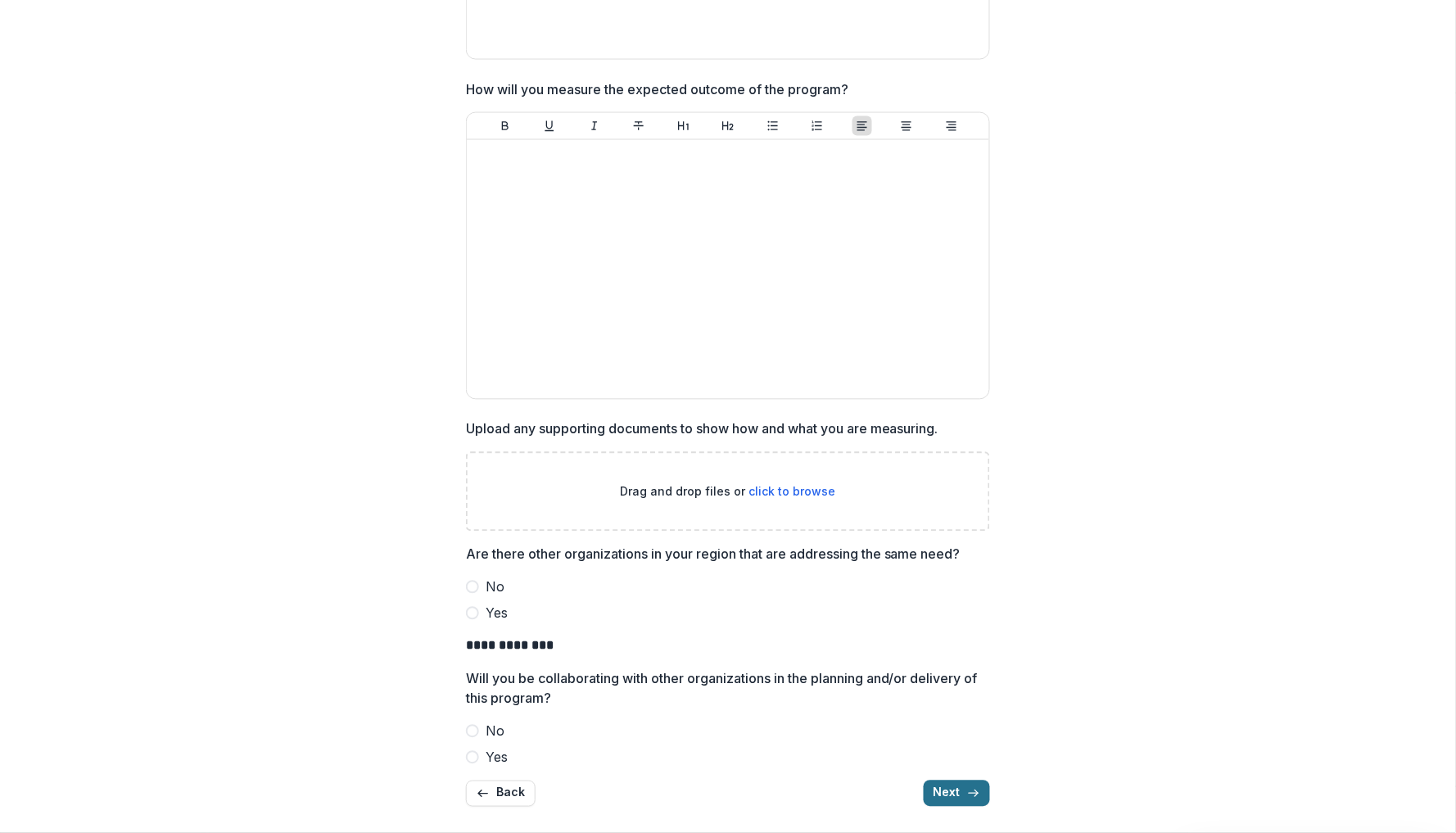
click at [941, 787] on button "Next" at bounding box center [957, 793] width 66 height 26
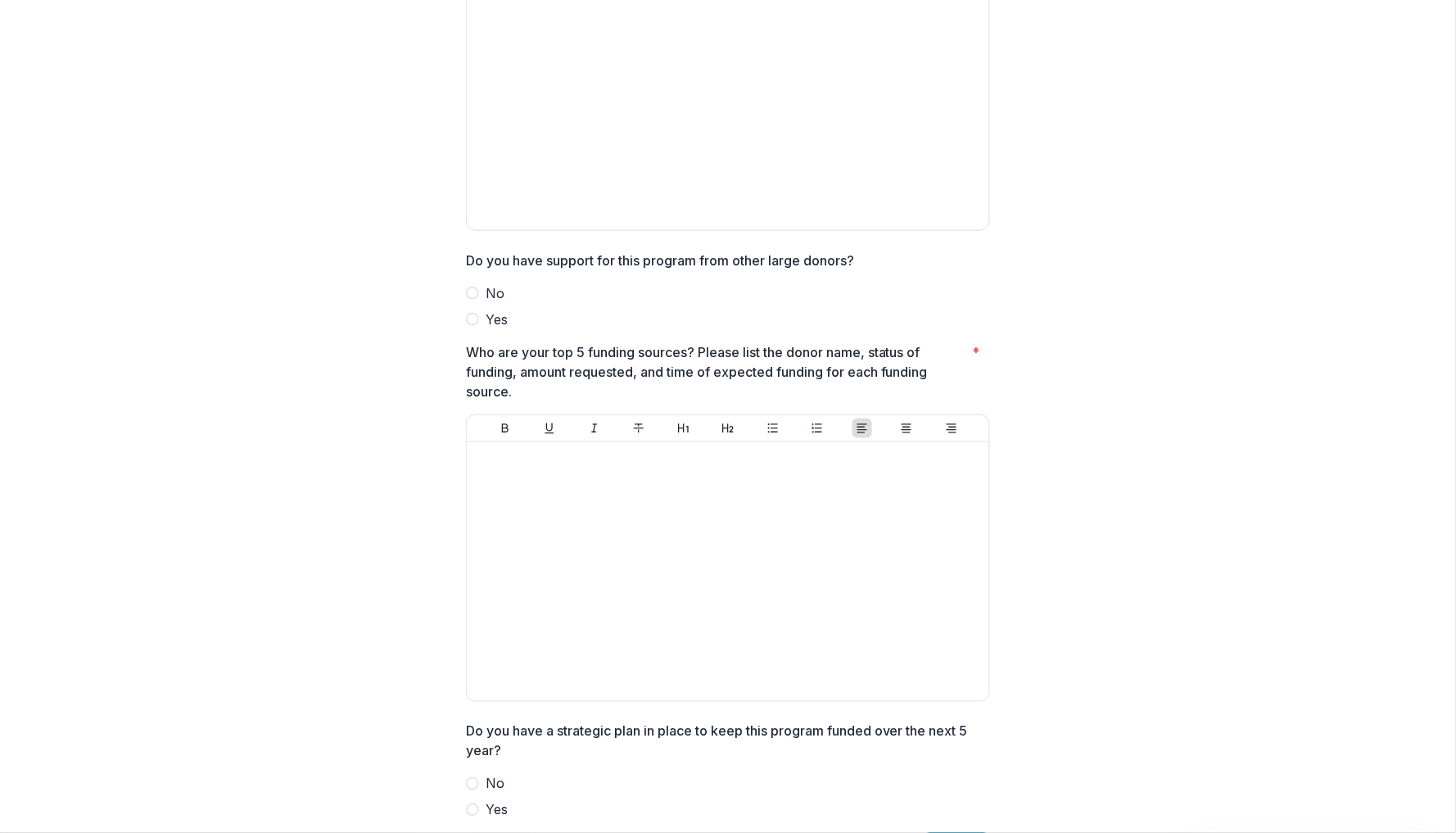
scroll to position [421, 0]
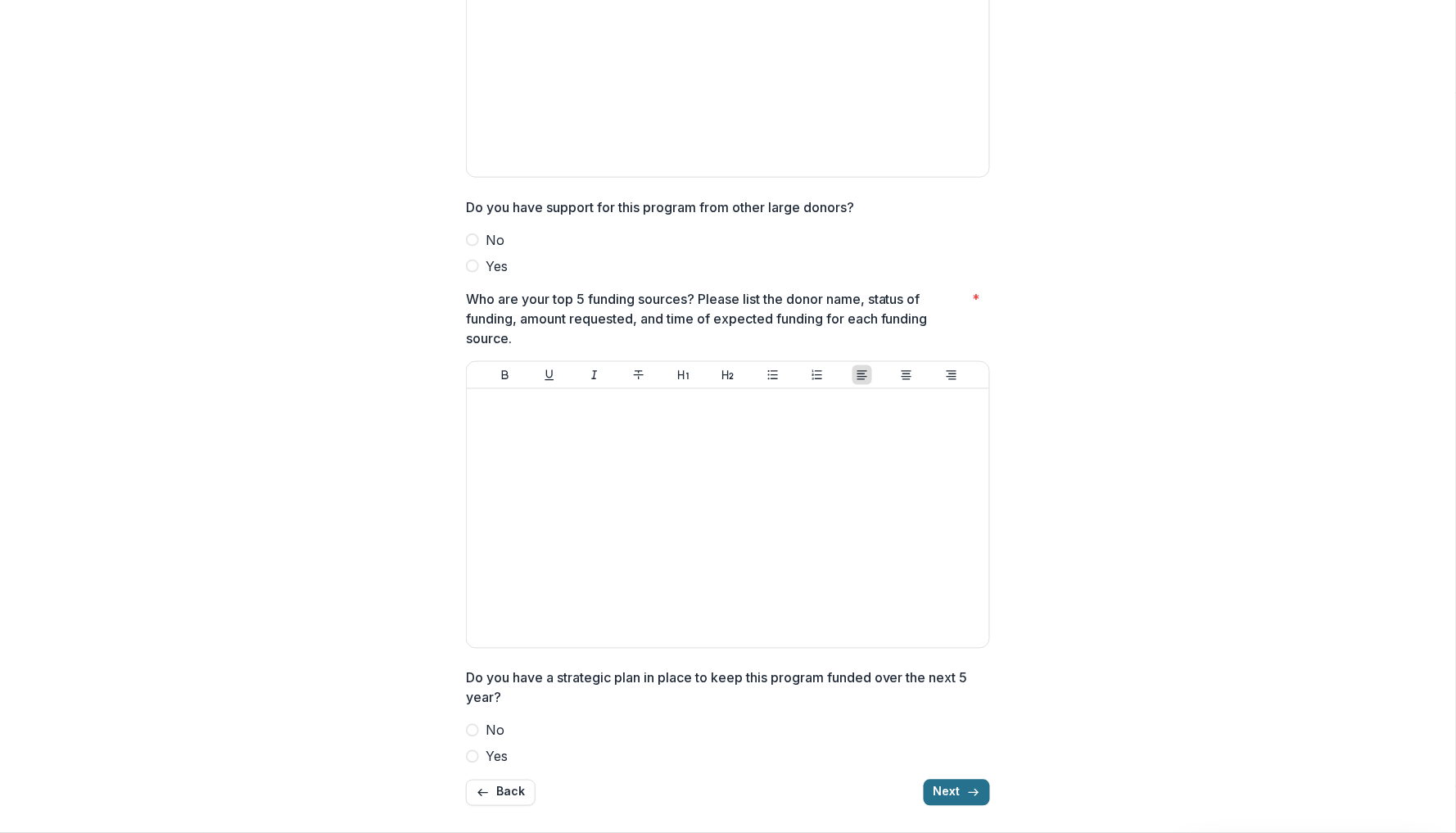
click at [958, 779] on button "Next" at bounding box center [957, 792] width 66 height 26
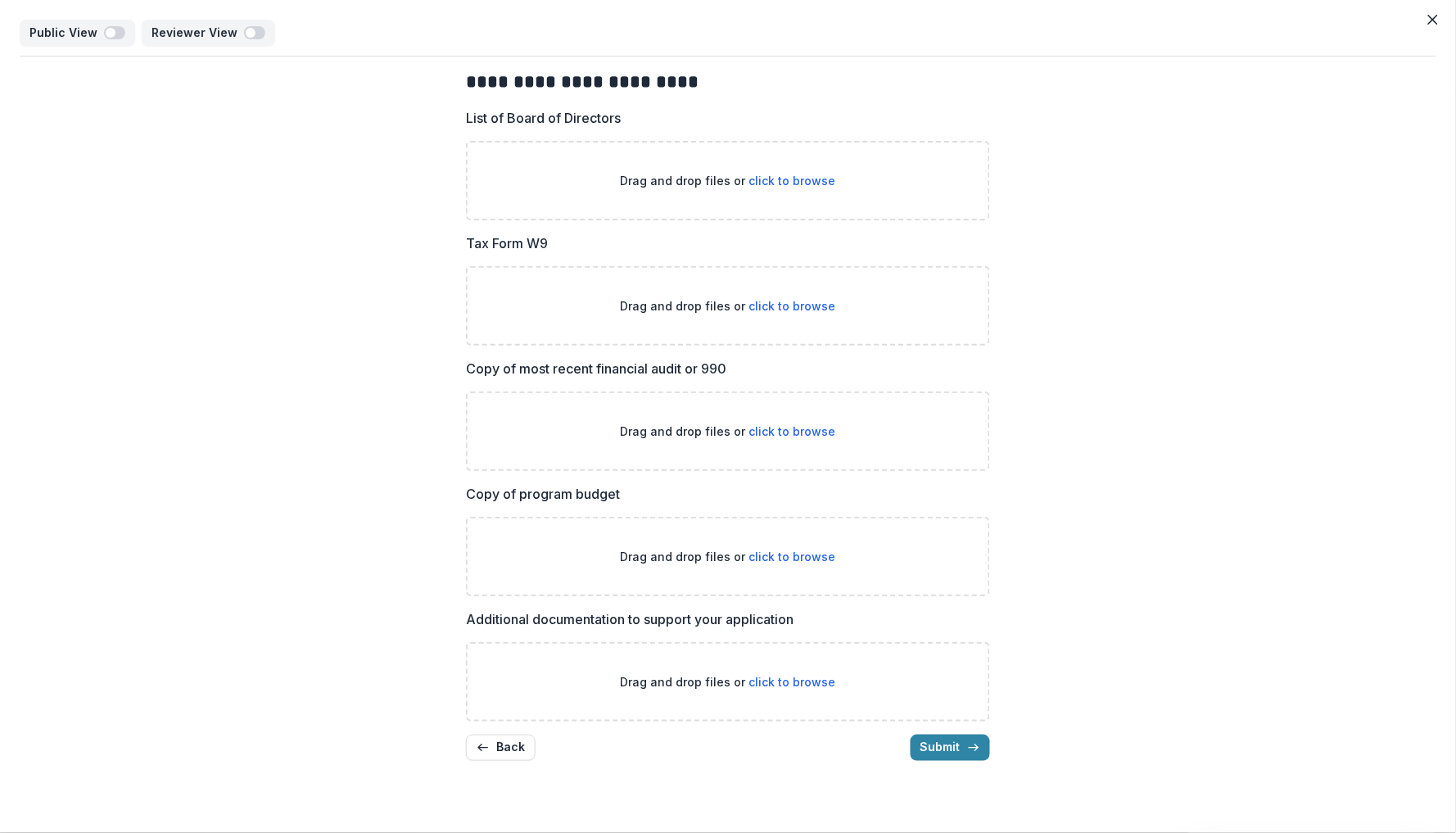
scroll to position [0, 0]
click at [498, 743] on button "Back" at bounding box center [500, 747] width 70 height 26
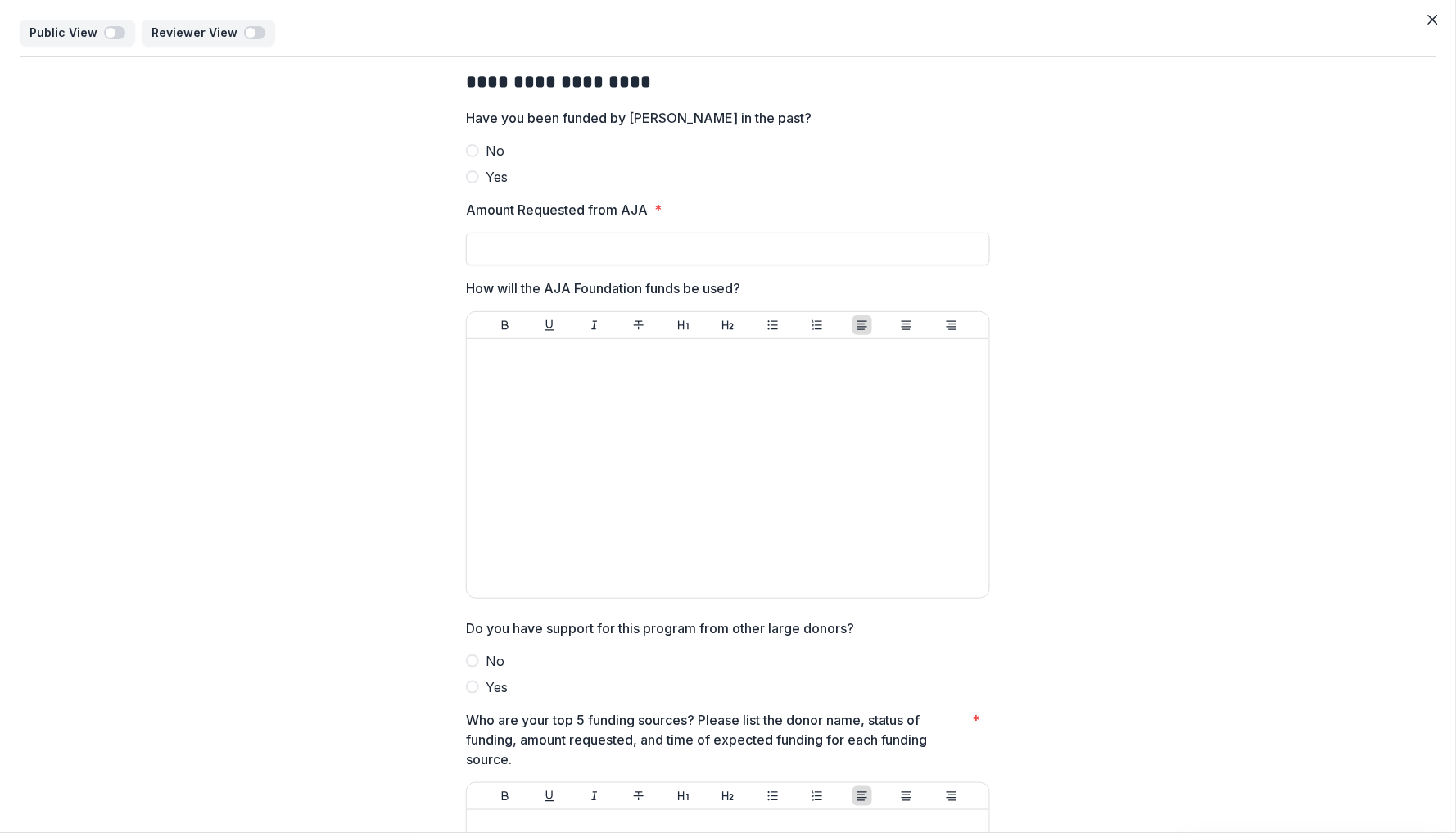
scroll to position [421, 0]
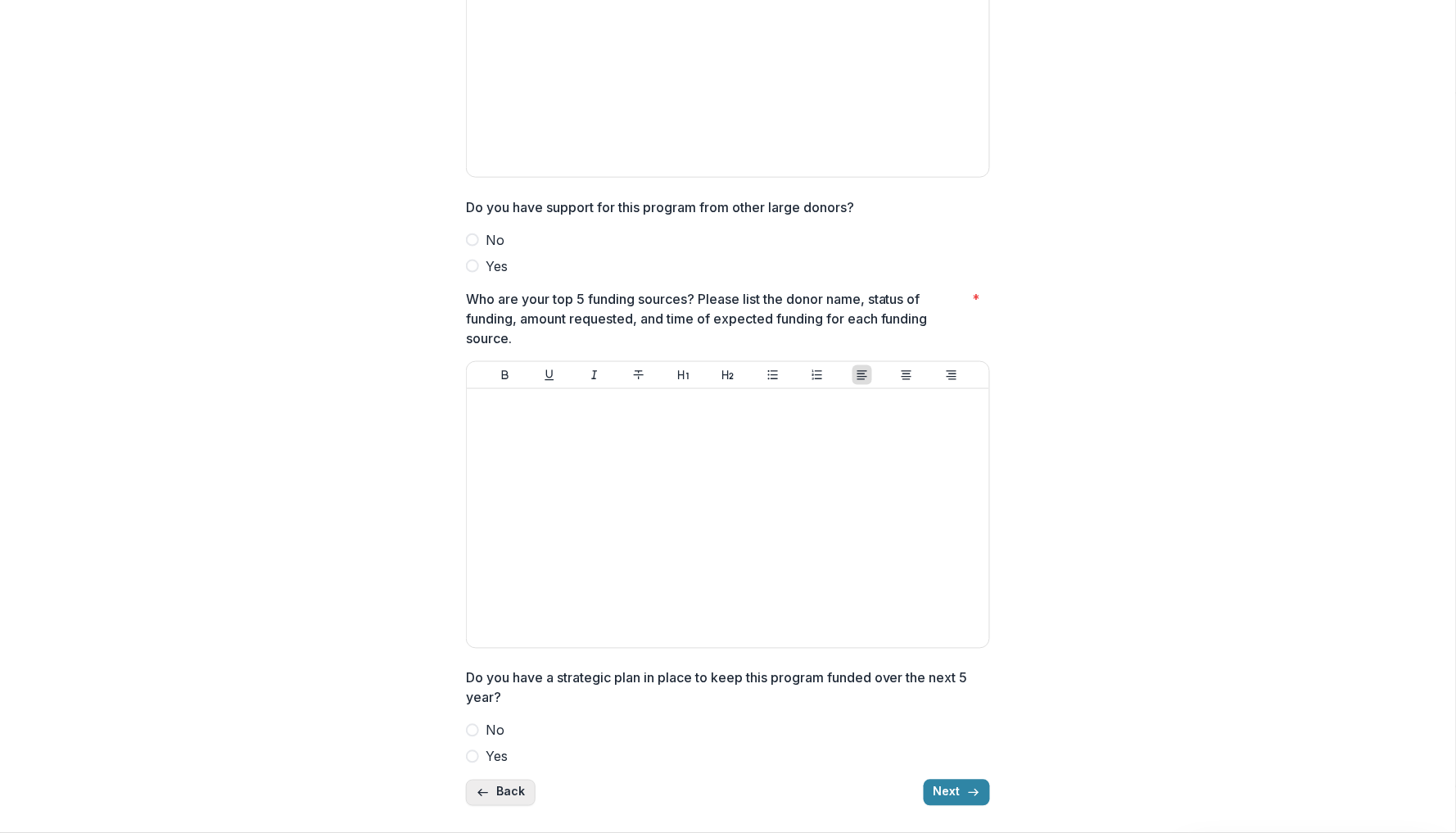
click at [497, 787] on button "Back" at bounding box center [500, 792] width 70 height 26
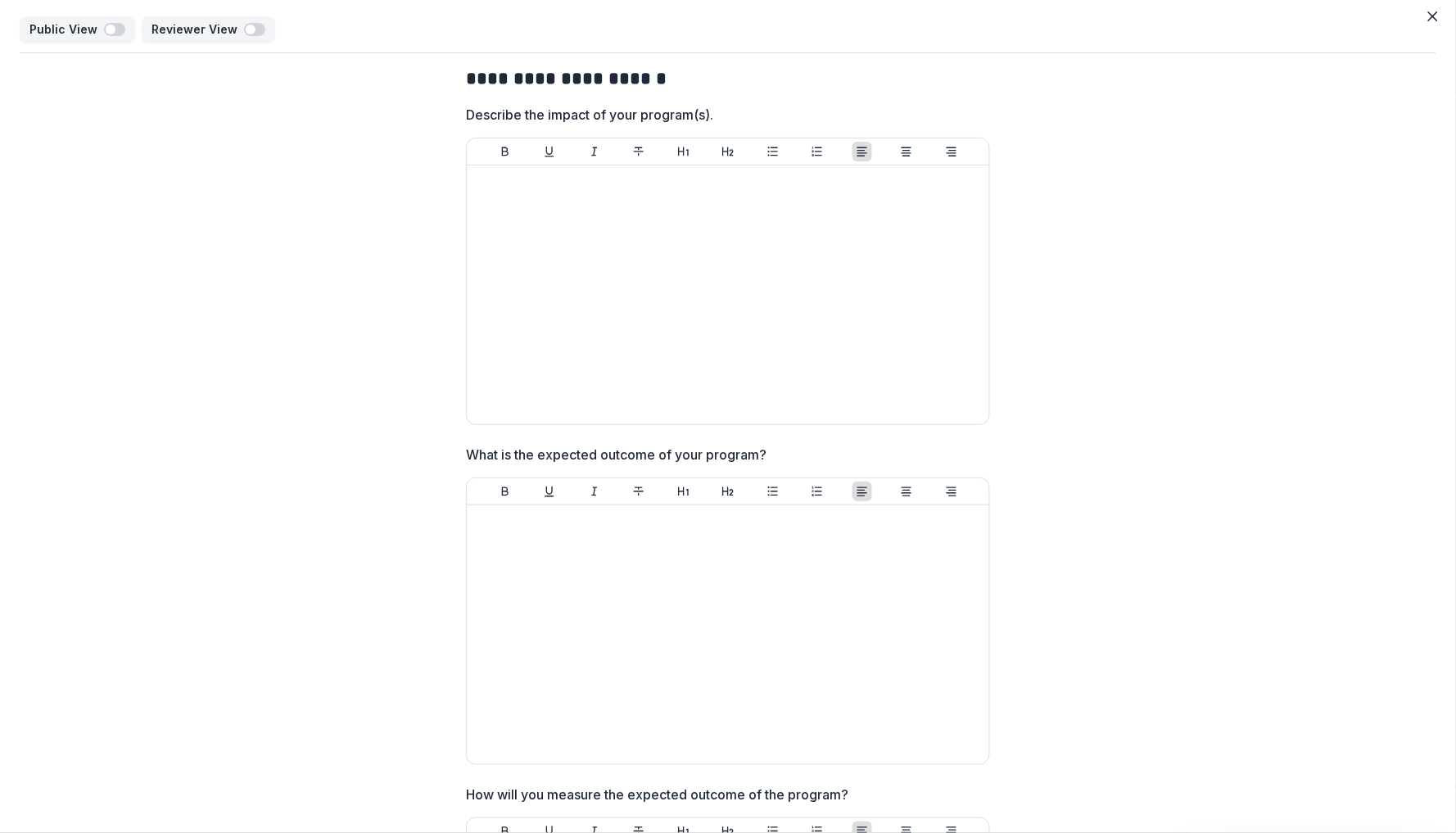
scroll to position [708, 0]
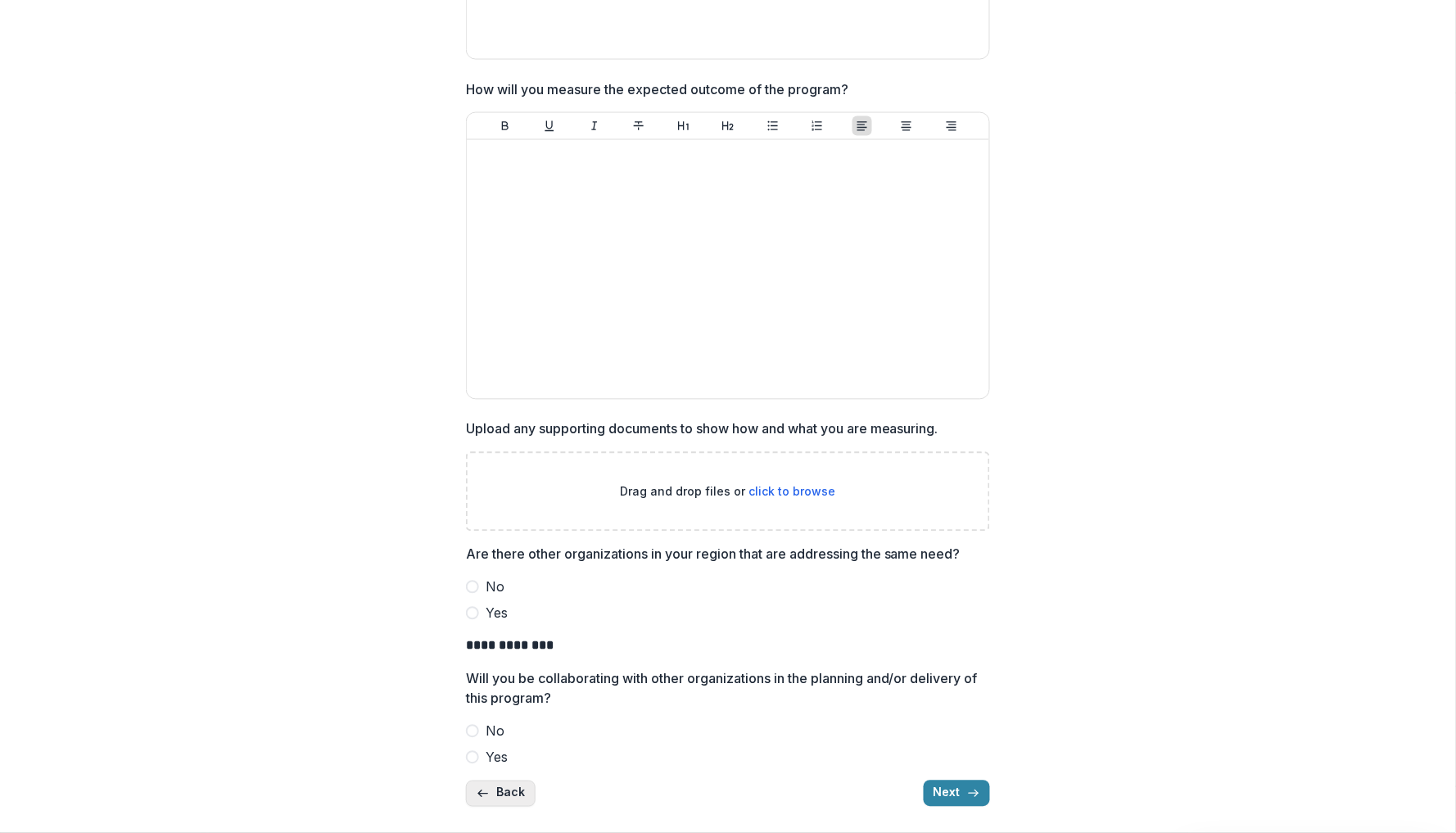
click at [505, 793] on button "Back" at bounding box center [500, 793] width 70 height 26
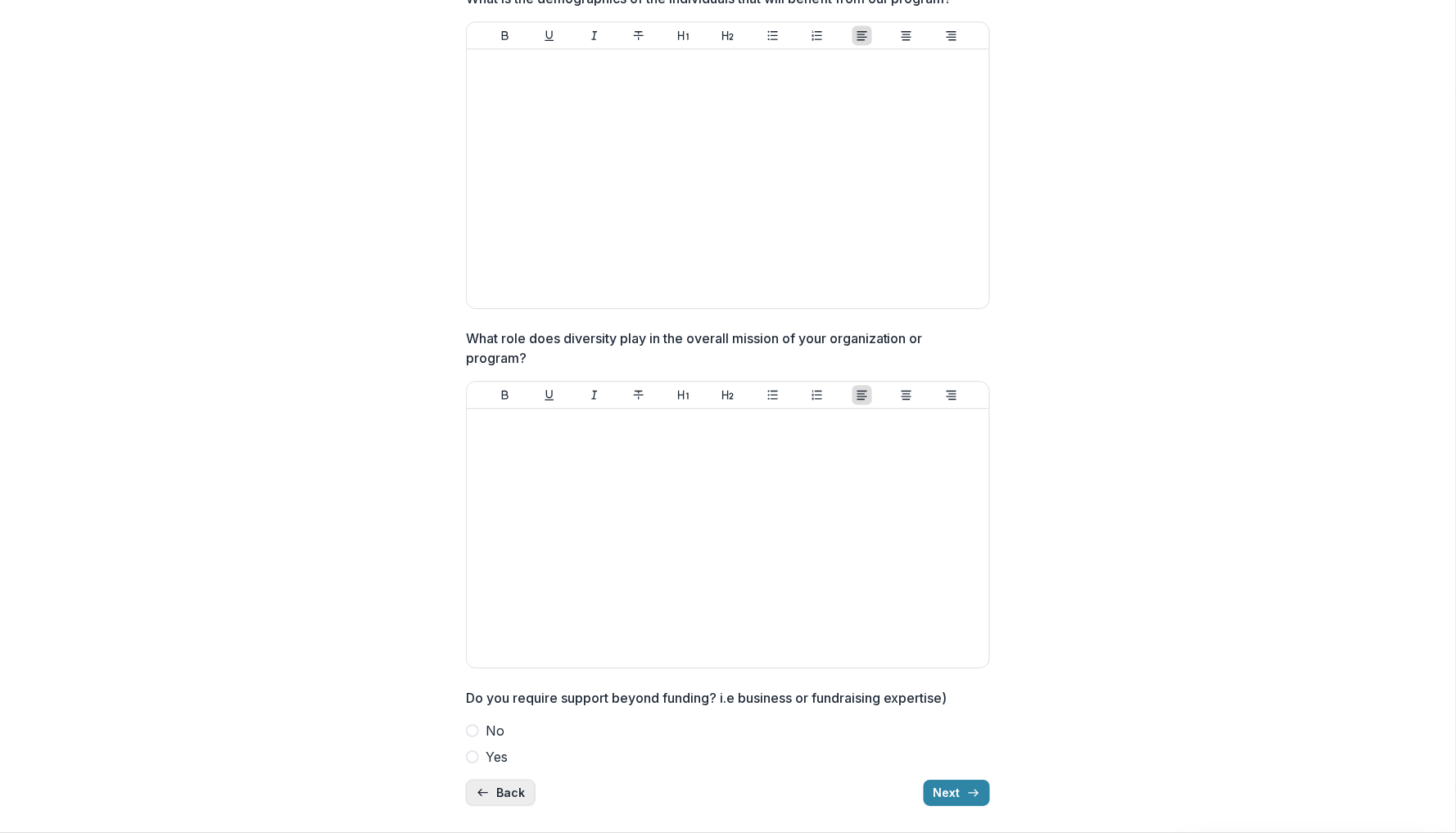
click at [505, 800] on button "Back" at bounding box center [500, 792] width 70 height 26
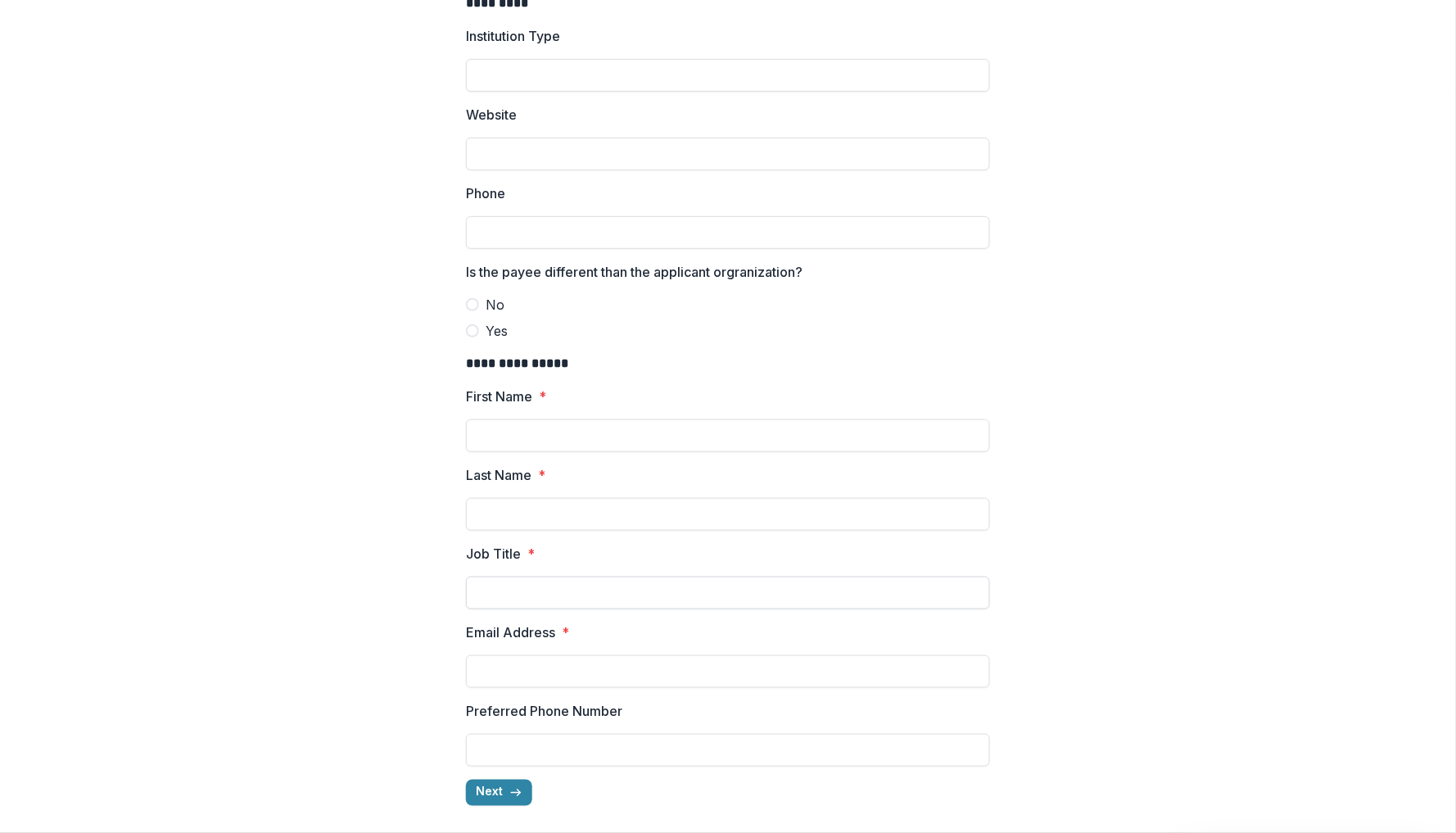
scroll to position [0, 0]
